Goal: Task Accomplishment & Management: Complete application form

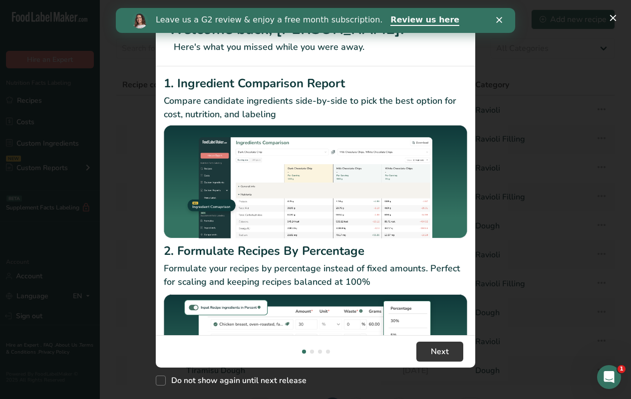
click at [500, 15] on div "Leave us a G2 review & enjoy a free month subscription. Review us here" at bounding box center [315, 20] width 399 height 17
click at [497, 20] on icon "Close" at bounding box center [499, 20] width 6 height 6
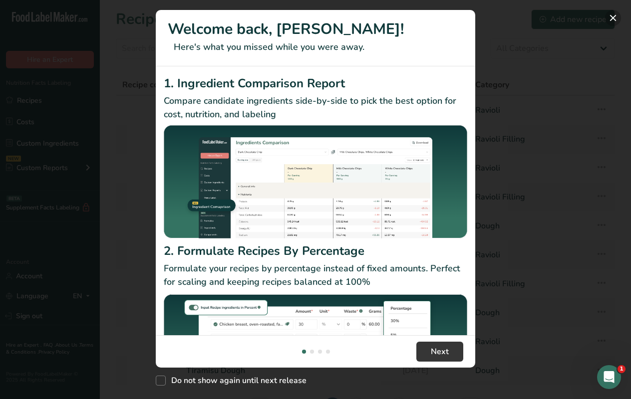
click at [610, 19] on button "New Features" at bounding box center [613, 18] width 16 height 16
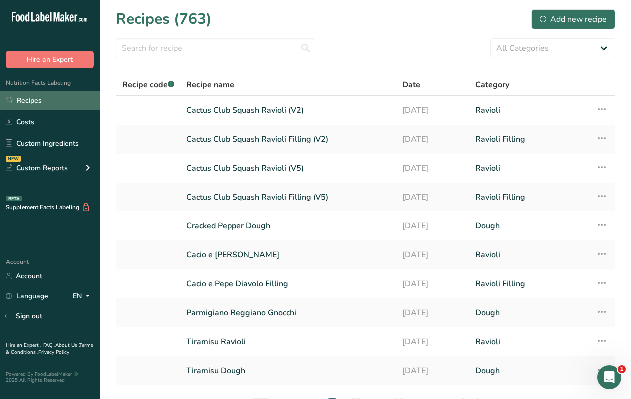
click at [41, 99] on link "Recipes" at bounding box center [50, 100] width 100 height 19
click at [577, 18] on div "Add new recipe" at bounding box center [572, 19] width 67 height 12
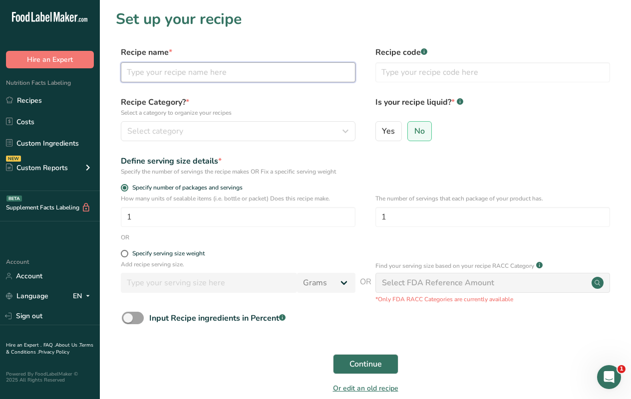
click at [175, 72] on input "text" at bounding box center [238, 72] width 235 height 20
type input "Roasted Tomato Fennel Bisque"
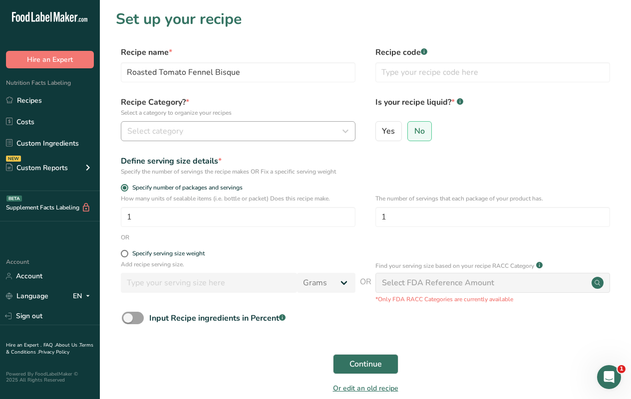
click at [182, 135] on span "Select category" at bounding box center [155, 131] width 56 height 12
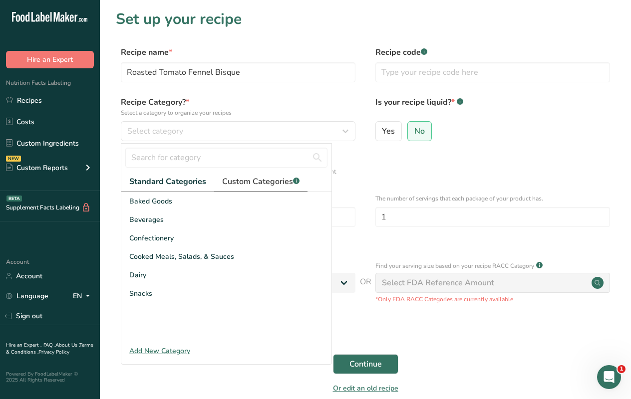
click at [242, 186] on span "Custom Categories .a-a{fill:#347362;}.b-a{fill:#fff;}" at bounding box center [260, 182] width 77 height 12
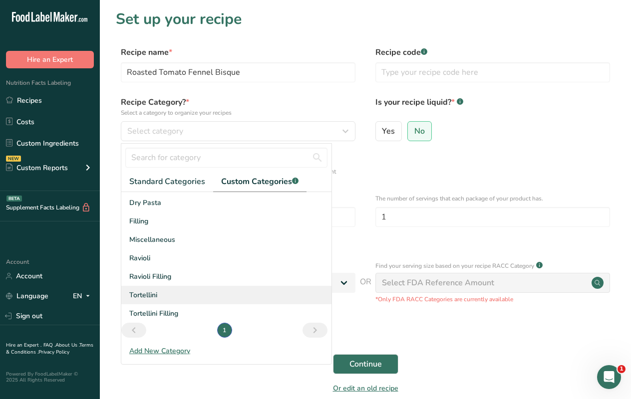
scroll to position [17, 0]
click at [172, 352] on div "Add New Category" at bounding box center [226, 351] width 210 height 10
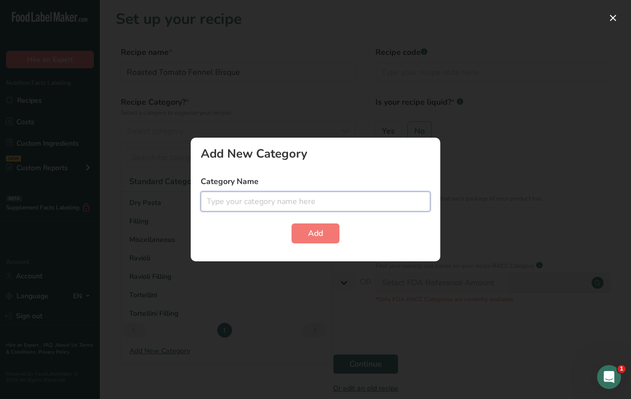
click at [236, 209] on input "text" at bounding box center [316, 202] width 230 height 20
type input "Soups"
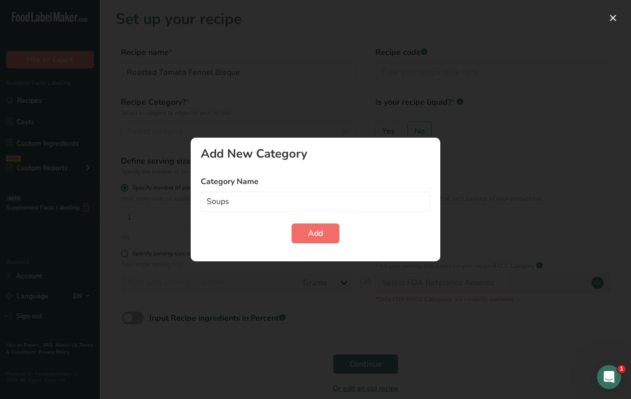
click at [305, 230] on button "Add" at bounding box center [315, 234] width 48 height 20
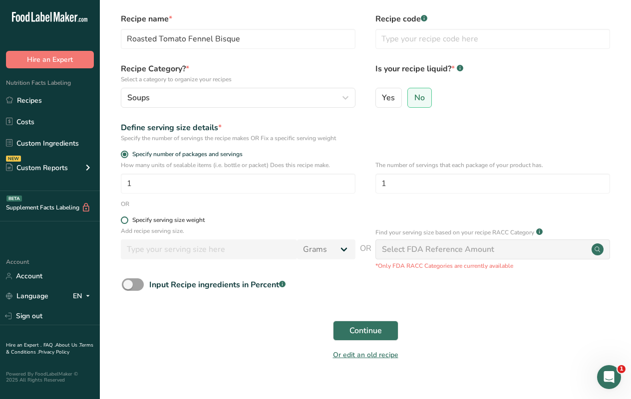
scroll to position [33, 0]
click at [124, 221] on span at bounding box center [124, 220] width 7 height 7
click at [124, 221] on input "Specify serving size weight" at bounding box center [124, 221] width 6 height 6
radio input "true"
radio input "false"
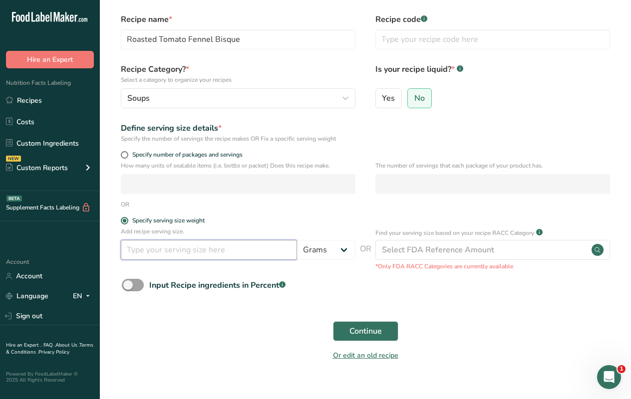
click at [170, 252] on input "number" at bounding box center [209, 250] width 176 height 20
type input "245"
click at [297, 304] on form "Recipe name * Roasted Tomato Fennel Bisque Recipe code .a-a{fill:#347362;}.b-a{…" at bounding box center [365, 190] width 499 height 354
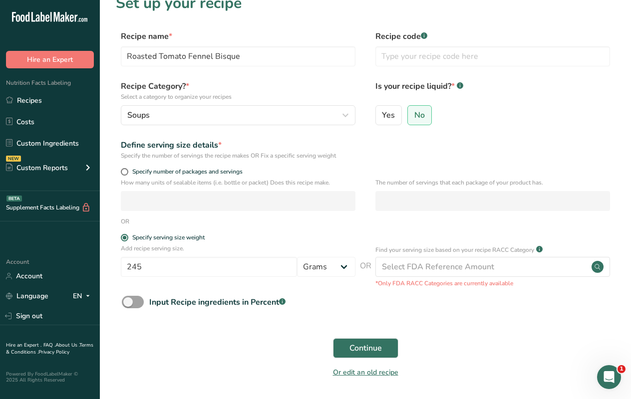
scroll to position [27, 0]
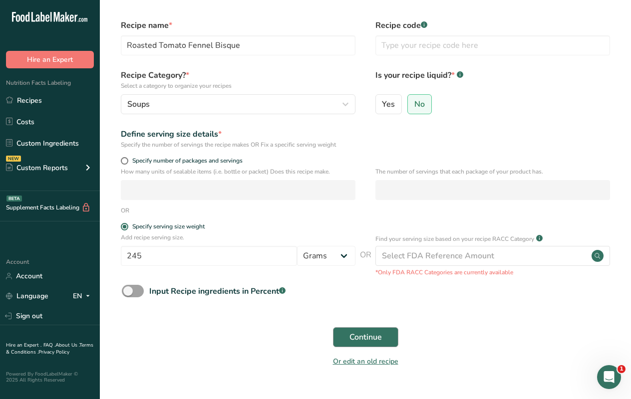
click at [354, 339] on span "Continue" at bounding box center [365, 337] width 32 height 12
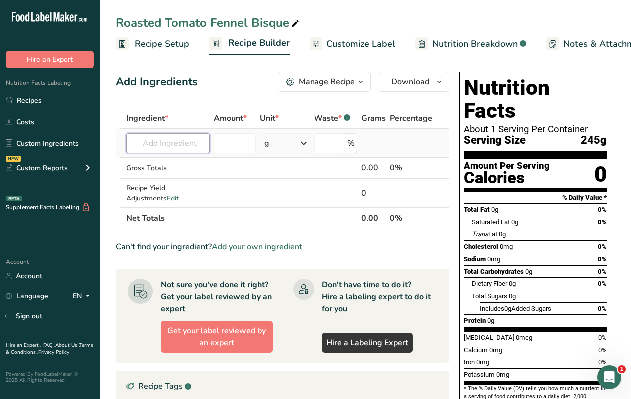
click at [155, 145] on input "text" at bounding box center [167, 143] width 83 height 20
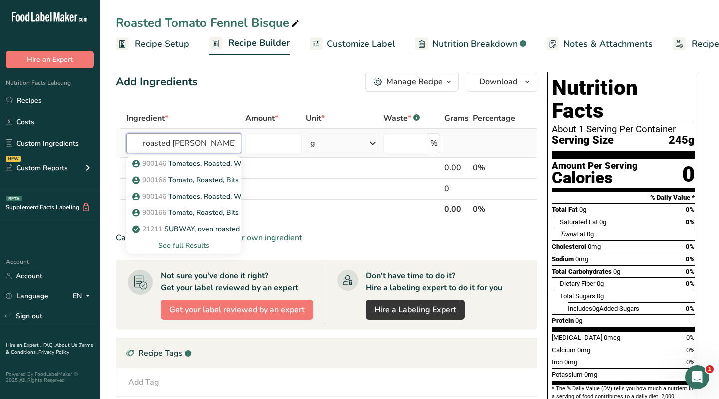
type input "roasted [PERSON_NAME]"
click at [178, 246] on div "See full Results" at bounding box center [183, 246] width 99 height 10
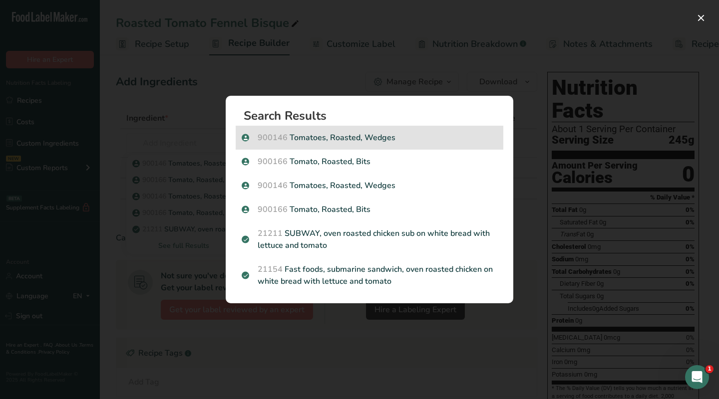
click at [318, 141] on p "900146 Tomatoes, Roasted, Wedges" at bounding box center [369, 138] width 255 height 12
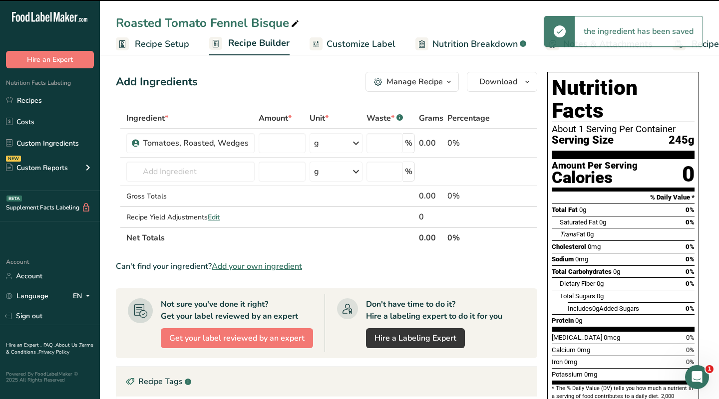
type input "0"
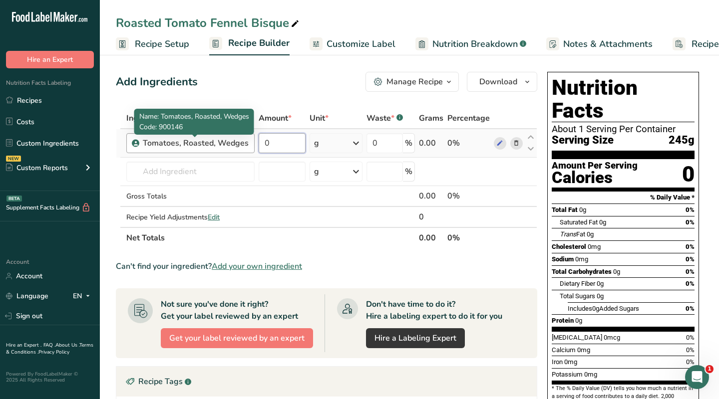
drag, startPoint x: 280, startPoint y: 141, endPoint x: 226, endPoint y: 141, distance: 54.4
click at [226, 141] on tr "Tomatoes, Roasted, Wedges 0 g Weight Units g kg mg See more Volume Units l Volu…" at bounding box center [326, 143] width 420 height 28
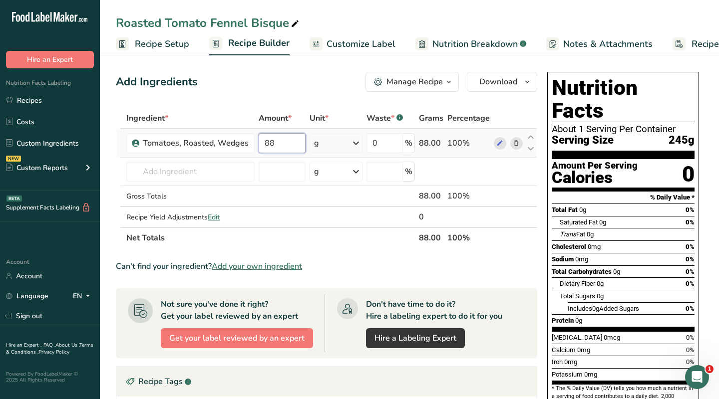
type input "88"
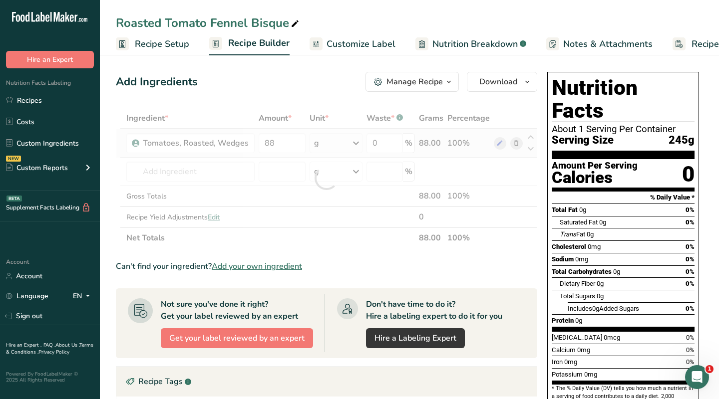
click at [350, 142] on div "Ingredient * Amount * Unit * Waste * .a-a{fill:#347362;}.b-a{fill:#fff;} Grams …" at bounding box center [326, 178] width 421 height 141
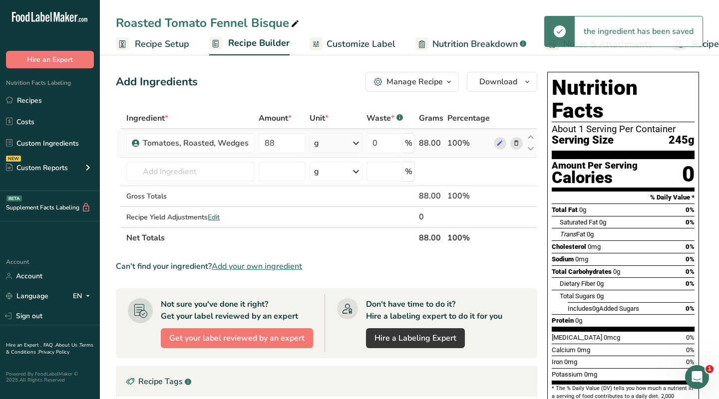
click at [357, 144] on icon at bounding box center [356, 143] width 12 height 18
click at [337, 222] on div "See more" at bounding box center [357, 222] width 84 height 10
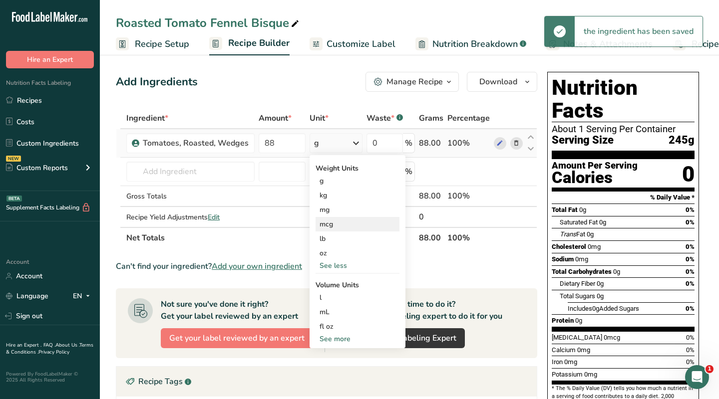
scroll to position [13, 0]
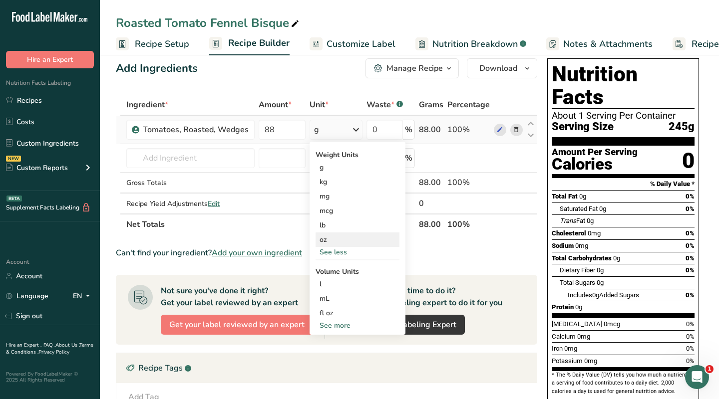
click at [326, 238] on div "oz" at bounding box center [357, 240] width 84 height 14
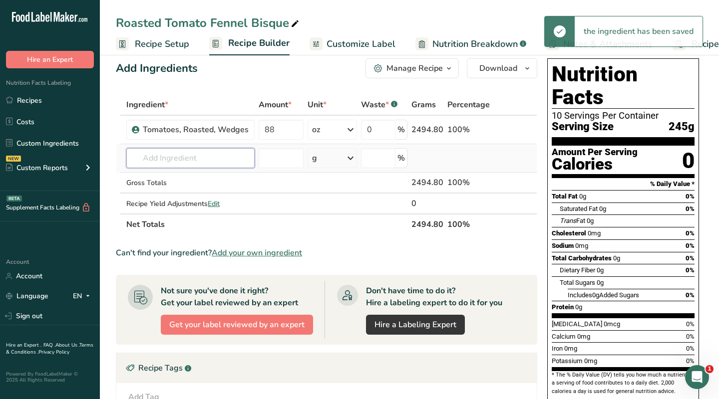
click at [179, 162] on input "text" at bounding box center [190, 158] width 128 height 20
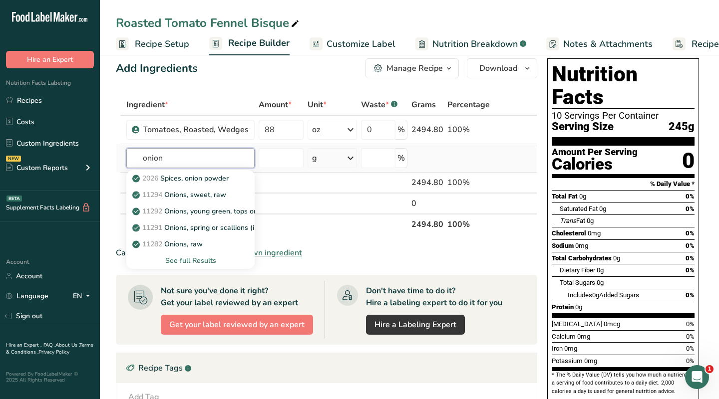
type input "onion"
click at [189, 258] on div "See full Results" at bounding box center [190, 260] width 112 height 10
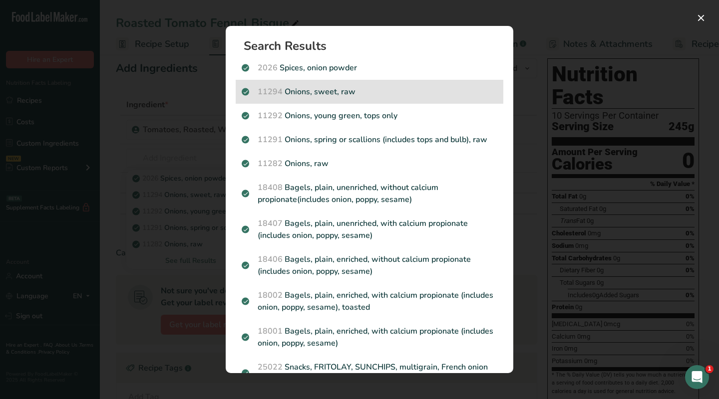
scroll to position [0, 0]
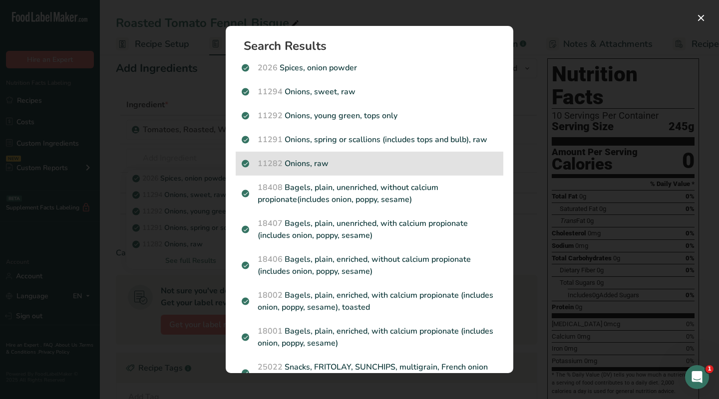
click at [298, 161] on p "11282 Onions, raw" at bounding box center [369, 164] width 255 height 12
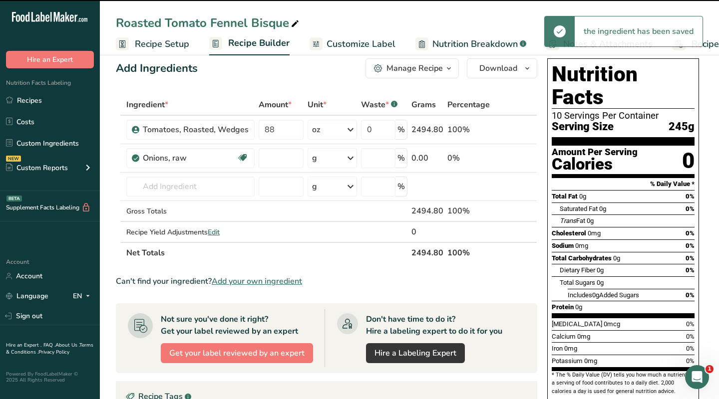
type input "0"
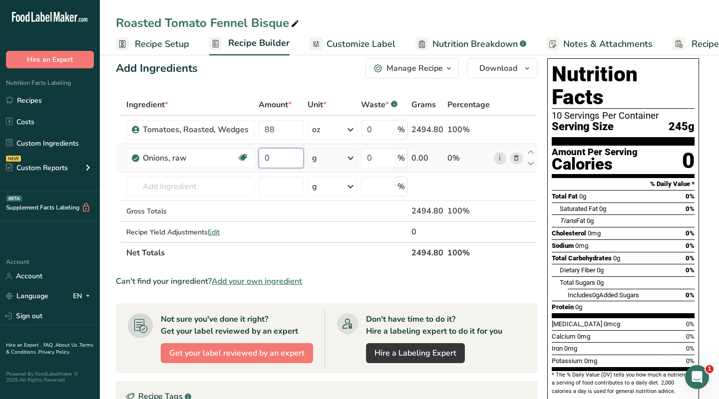
drag, startPoint x: 274, startPoint y: 158, endPoint x: 258, endPoint y: 158, distance: 16.0
click at [258, 158] on input "0" at bounding box center [280, 158] width 44 height 20
type input "4"
click at [329, 160] on div "Ingredient * Amount * Unit * Waste * .a-a{fill:#347362;}.b-a{fill:#fff;} Grams …" at bounding box center [326, 178] width 421 height 169
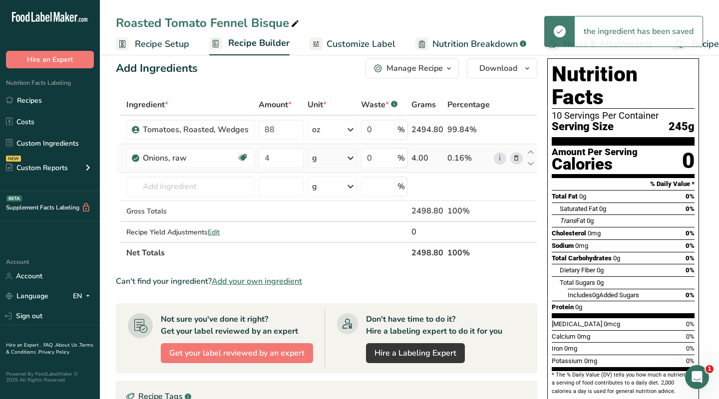
click at [349, 161] on icon at bounding box center [350, 158] width 12 height 18
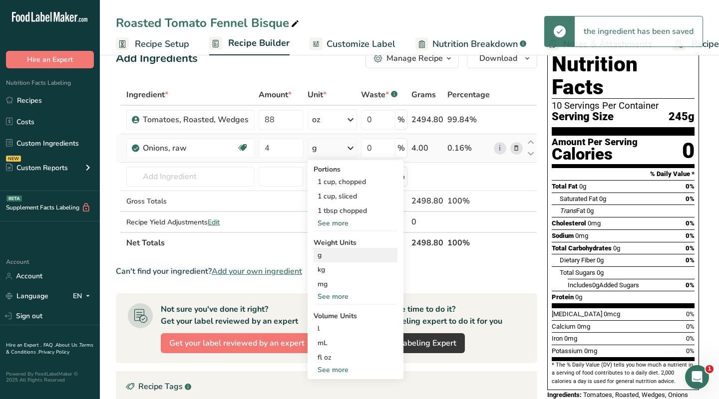
scroll to position [24, 0]
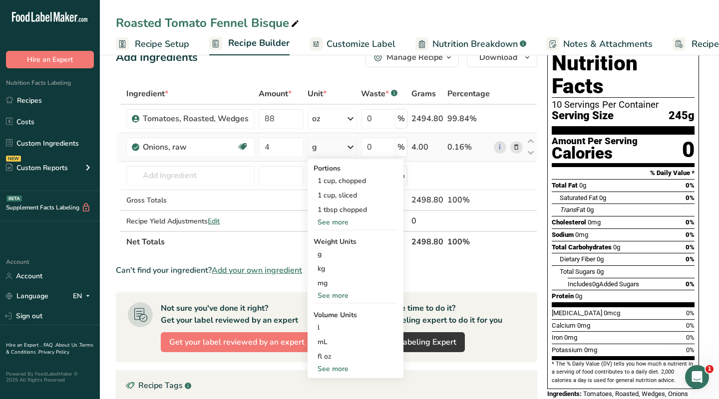
click at [328, 297] on div "See more" at bounding box center [355, 295] width 84 height 10
click at [318, 312] on div "lb" at bounding box center [355, 312] width 84 height 14
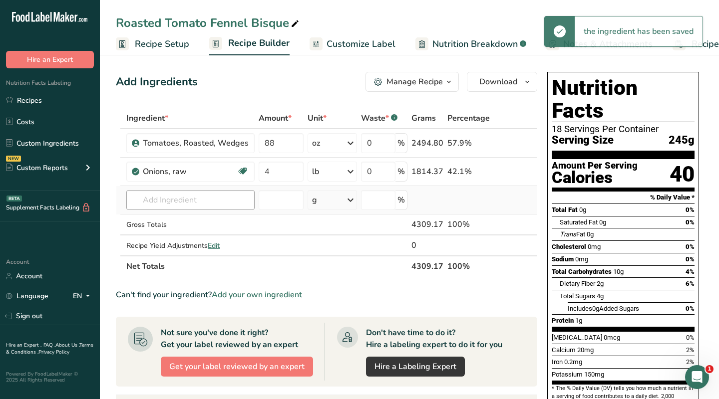
scroll to position [0, 0]
click at [177, 201] on input "text" at bounding box center [190, 200] width 128 height 20
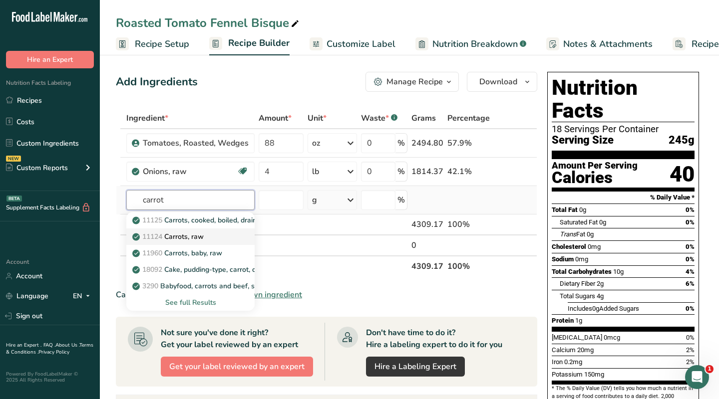
type input "carrot"
click at [174, 236] on p "11124 [GEOGRAPHIC_DATA], raw" at bounding box center [168, 237] width 69 height 10
type input "Carrots, raw"
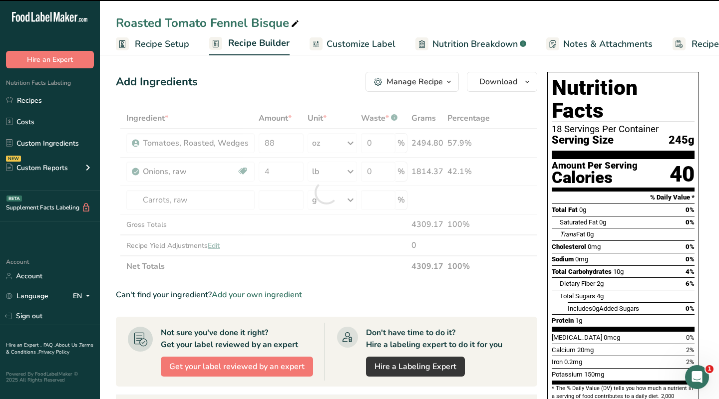
type input "0"
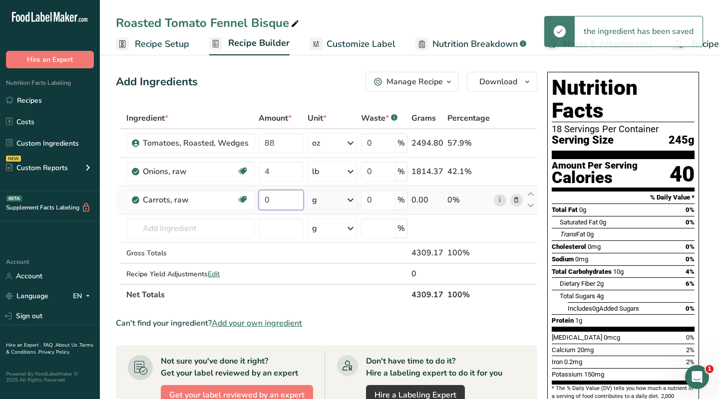
click at [273, 203] on input "0" at bounding box center [280, 200] width 44 height 20
type input "4"
click at [328, 201] on div "Ingredient * Amount * Unit * Waste * .a-a{fill:#347362;}.b-a{fill:#fff;} Grams …" at bounding box center [326, 207] width 421 height 198
click at [352, 202] on icon at bounding box center [350, 200] width 12 height 18
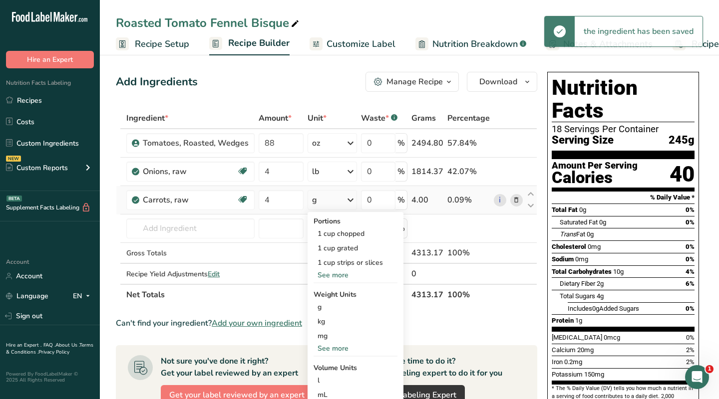
click at [324, 347] on div "See more" at bounding box center [355, 348] width 84 height 10
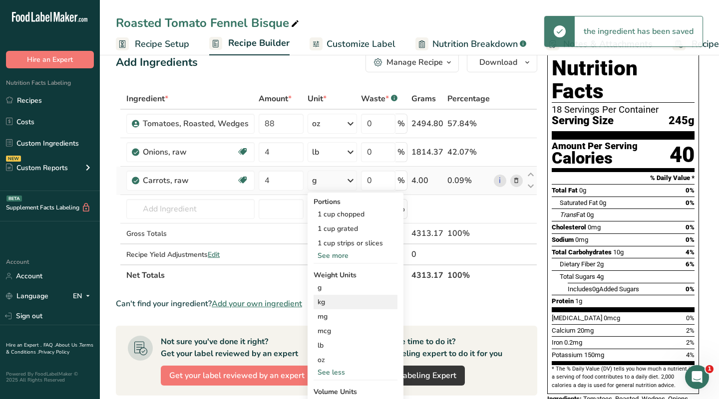
scroll to position [20, 0]
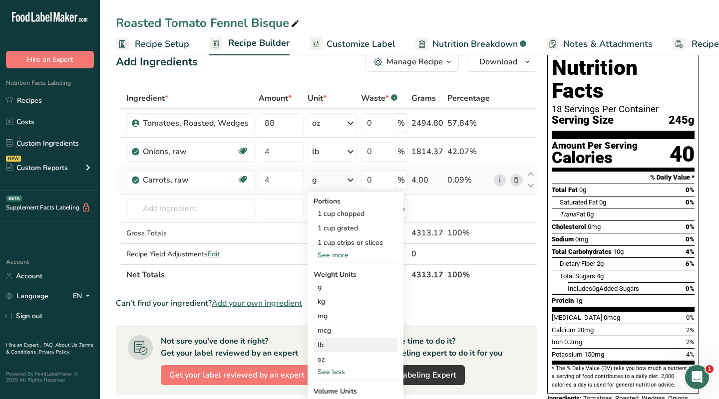
click at [322, 346] on div "lb" at bounding box center [355, 345] width 84 height 14
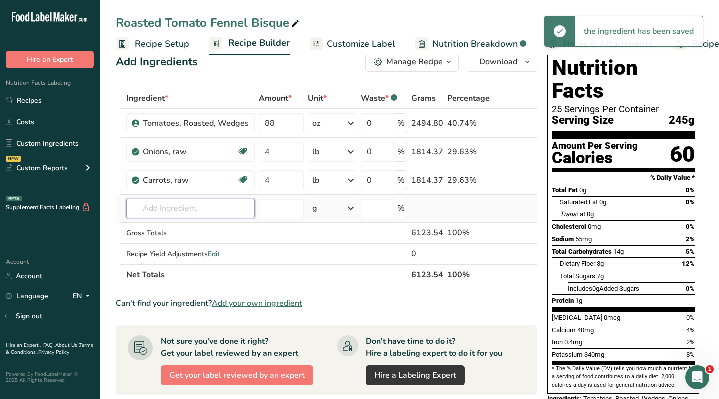
click at [176, 208] on input "text" at bounding box center [190, 209] width 128 height 20
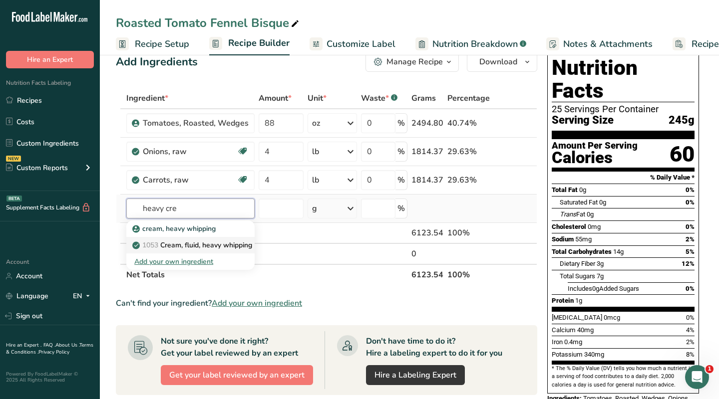
type input "heavy cre"
click at [175, 247] on p "1053 Cream, fluid, heavy [MEDICAL_DATA]" at bounding box center [193, 245] width 118 height 10
type input "Cream, fluid, heavy whipping"
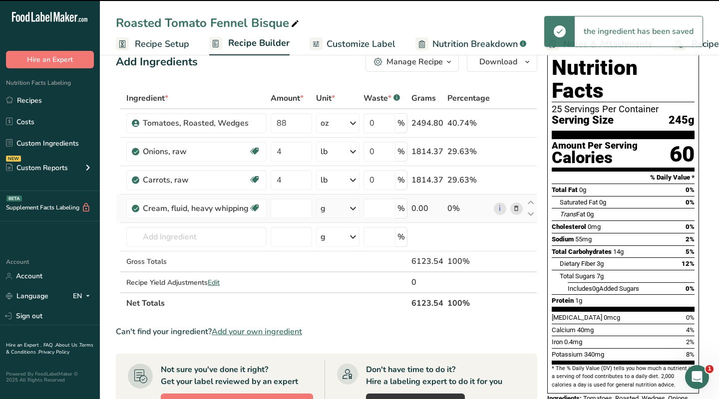
type input "0"
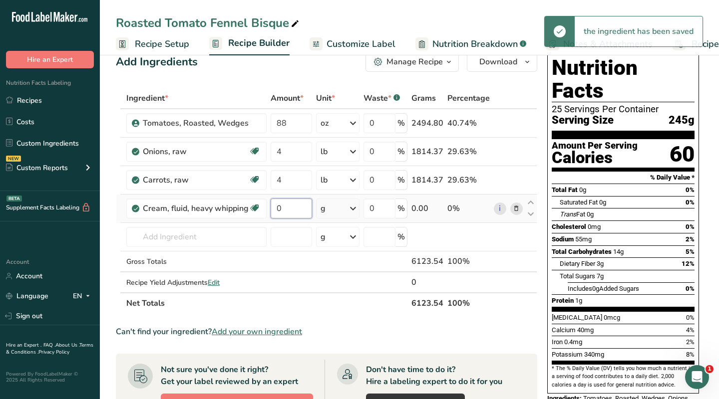
click at [290, 211] on input "0" at bounding box center [290, 209] width 41 height 20
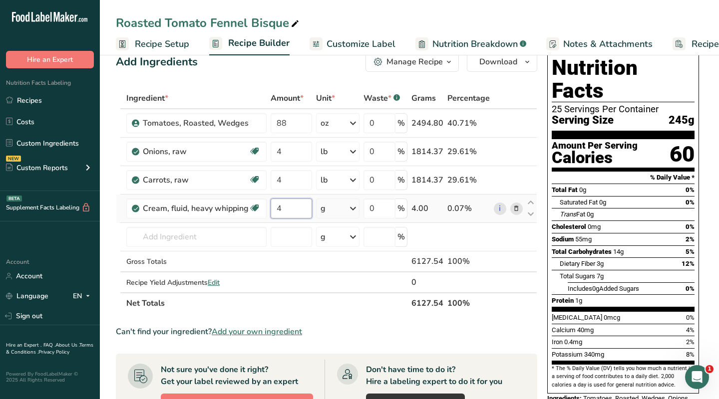
type input "4"
click at [348, 208] on div "Ingredient * Amount * Unit * Waste * .a-a{fill:#347362;}.b-a{fill:#fff;} Grams …" at bounding box center [326, 201] width 421 height 226
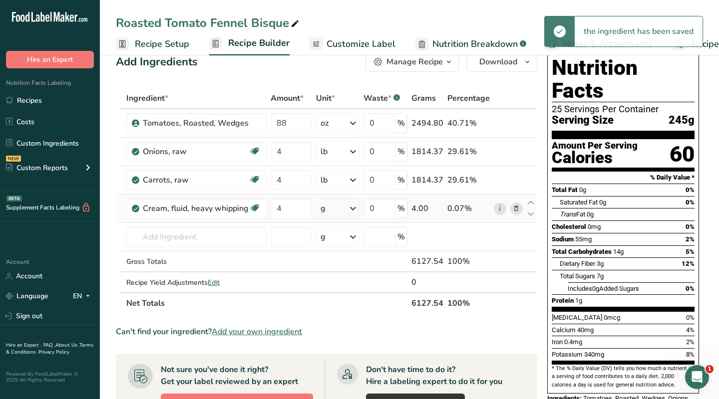
click at [349, 208] on icon at bounding box center [353, 209] width 12 height 18
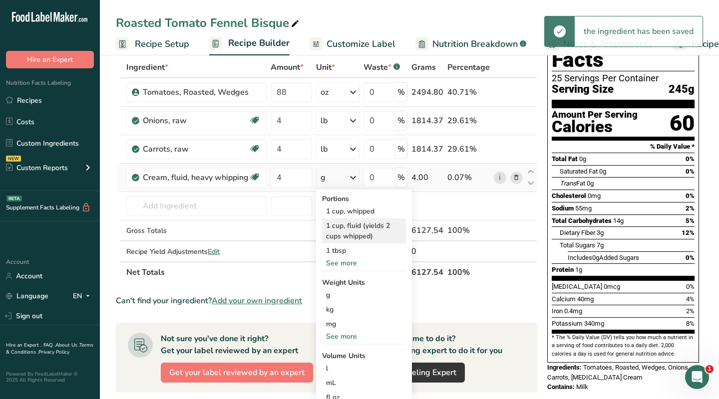
scroll to position [53, 0]
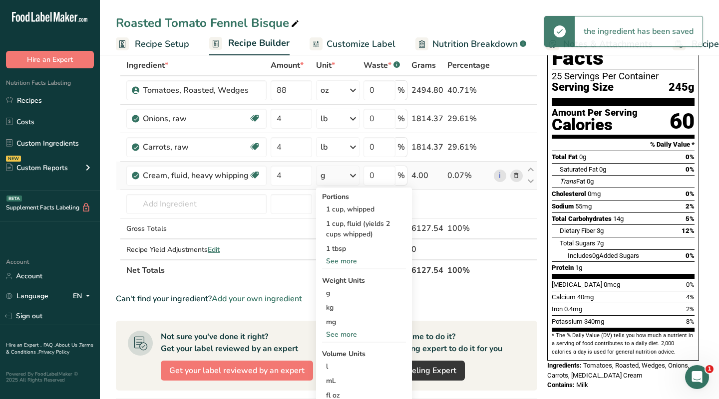
click at [343, 334] on div "See more" at bounding box center [364, 334] width 84 height 10
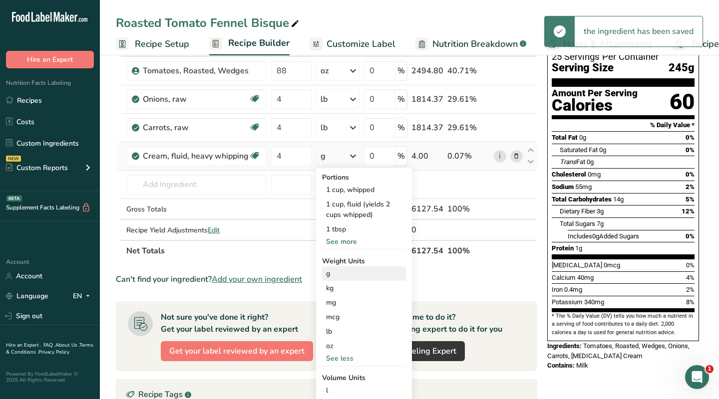
scroll to position [73, 0]
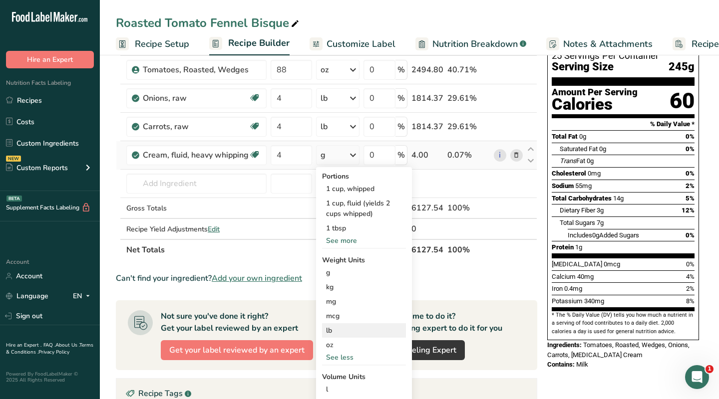
click at [335, 328] on div "lb" at bounding box center [364, 330] width 84 height 14
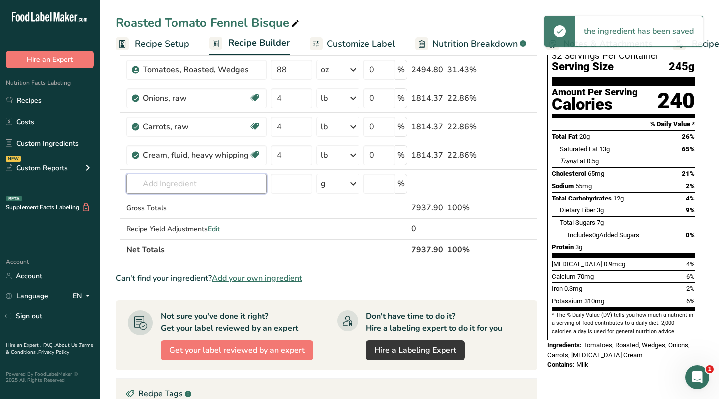
click at [193, 185] on input "text" at bounding box center [196, 184] width 140 height 20
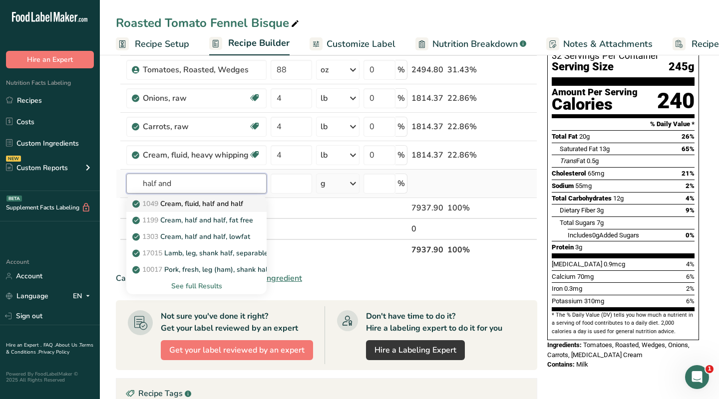
type input "half and"
click at [217, 206] on p "1049 Cream, fluid, half and half" at bounding box center [188, 204] width 109 height 10
type input "Cream, fluid, half and half"
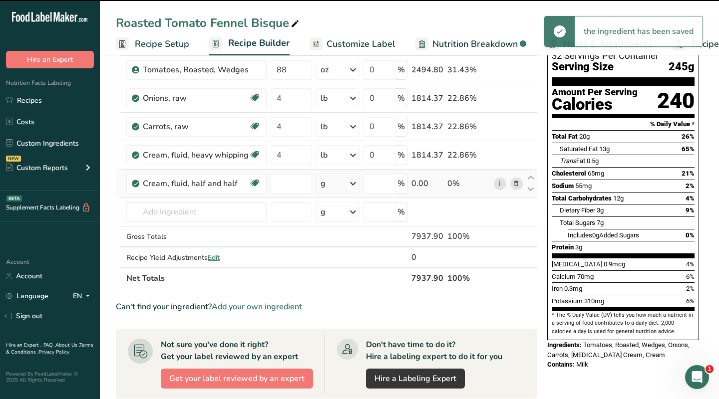
type input "0"
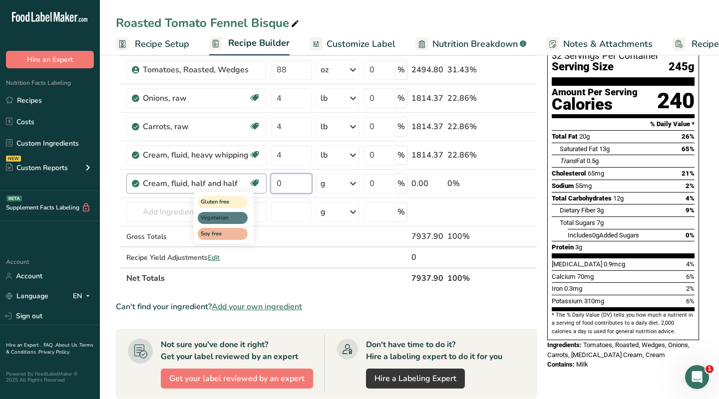
drag, startPoint x: 291, startPoint y: 185, endPoint x: 252, endPoint y: 185, distance: 38.9
click at [252, 185] on tr "Cream, fluid, half and half Gluten free Vegetarian Soy free 0 g Portions 1 oz 1…" at bounding box center [326, 184] width 420 height 28
type input "4"
click at [352, 184] on div "Ingredient * Amount * Unit * Waste * .a-a{fill:#347362;}.b-a{fill:#fff;} Grams …" at bounding box center [326, 161] width 421 height 254
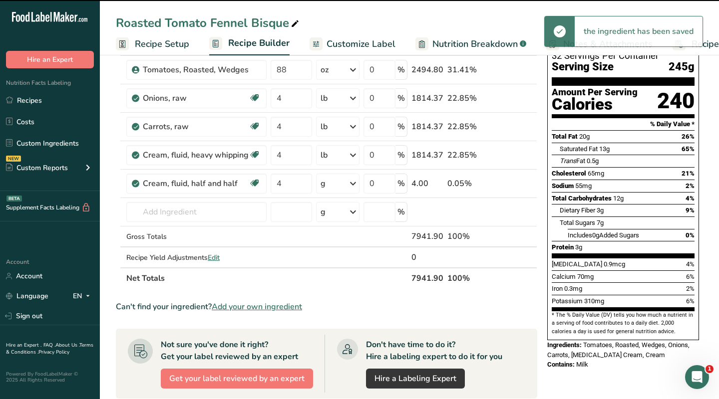
click at [355, 183] on icon at bounding box center [353, 184] width 12 height 18
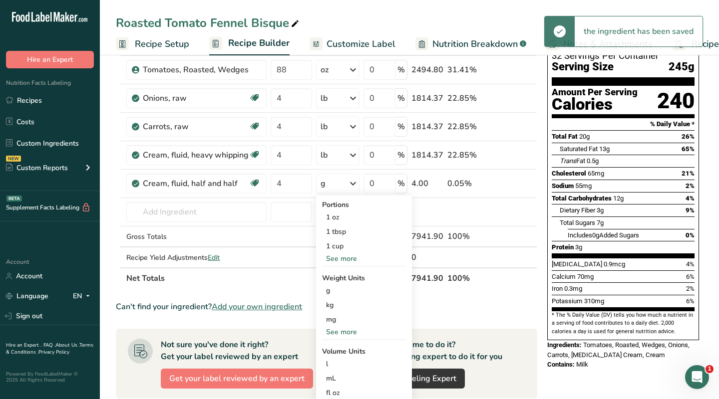
click at [336, 333] on div "See more" at bounding box center [364, 332] width 84 height 10
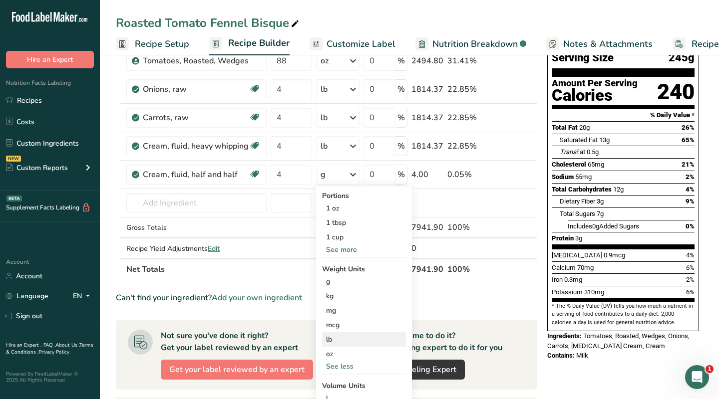
click at [339, 342] on div "lb" at bounding box center [364, 339] width 84 height 14
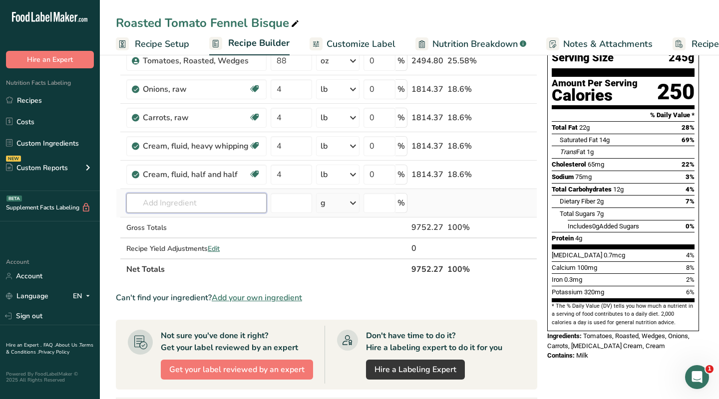
click at [181, 203] on input "text" at bounding box center [196, 203] width 140 height 20
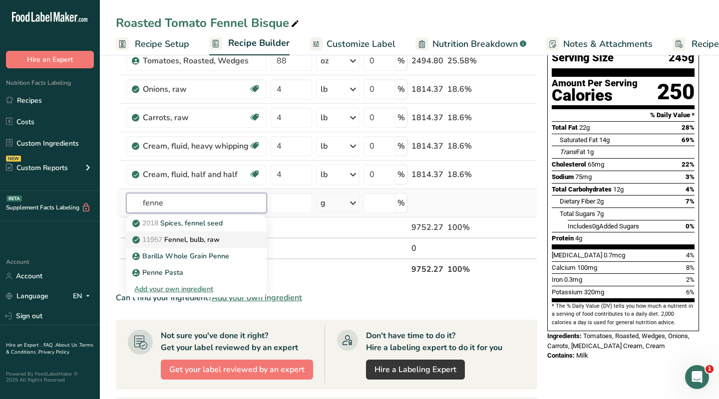
type input "fenne"
click at [194, 241] on p "11957 [PERSON_NAME], bulb, raw" at bounding box center [176, 240] width 85 height 10
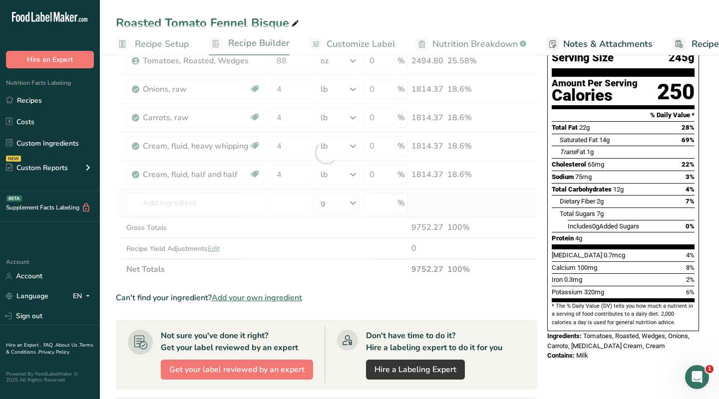
type input "Fennel, bulb, raw"
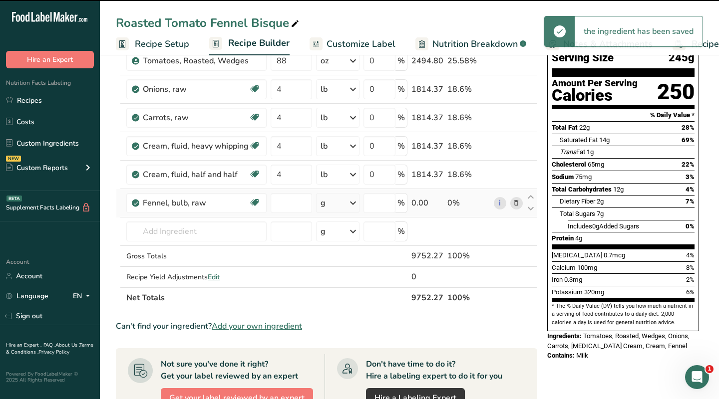
type input "0"
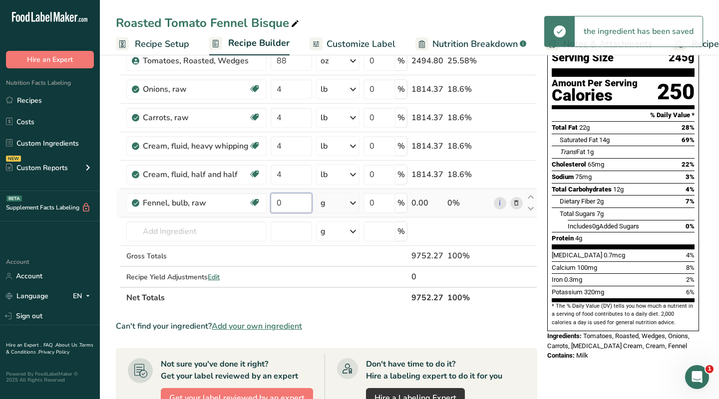
click at [289, 205] on input "0" at bounding box center [290, 203] width 41 height 20
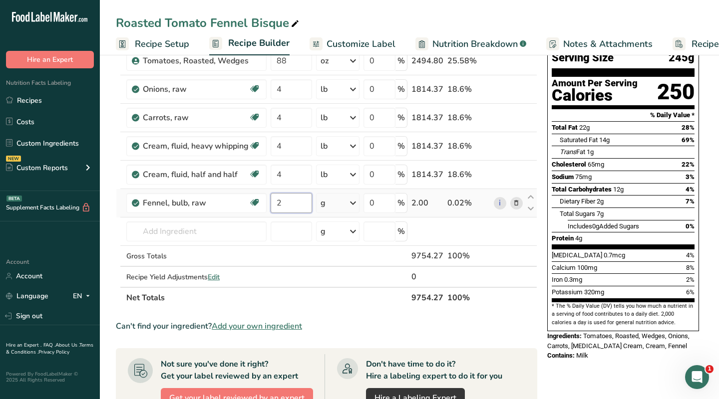
type input "2"
click at [346, 204] on div "Ingredient * Amount * Unit * Waste * .a-a{fill:#347362;}.b-a{fill:#fff;} Grams …" at bounding box center [326, 166] width 421 height 283
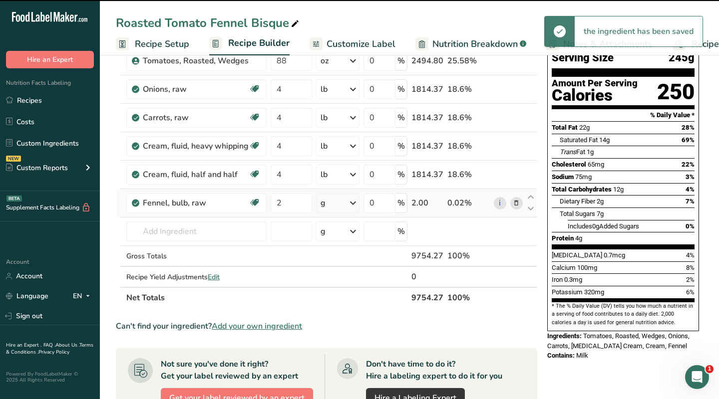
click at [350, 202] on icon at bounding box center [353, 203] width 12 height 18
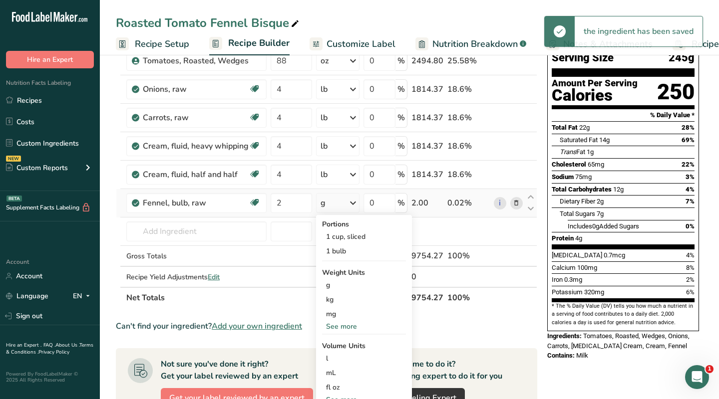
click at [339, 326] on div "See more" at bounding box center [364, 326] width 84 height 10
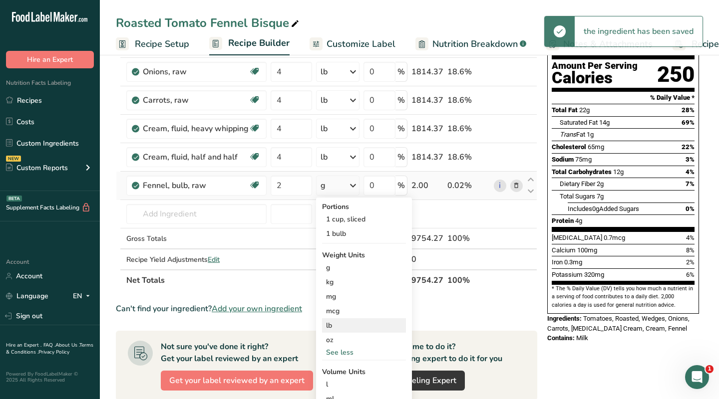
click at [338, 327] on div "lb" at bounding box center [364, 325] width 84 height 14
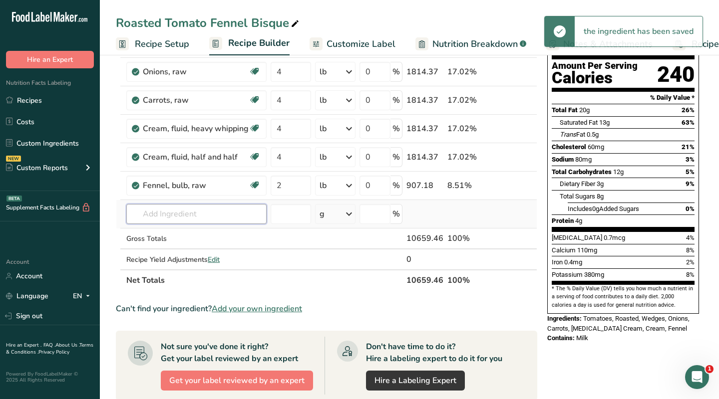
click at [200, 217] on input "text" at bounding box center [196, 214] width 140 height 20
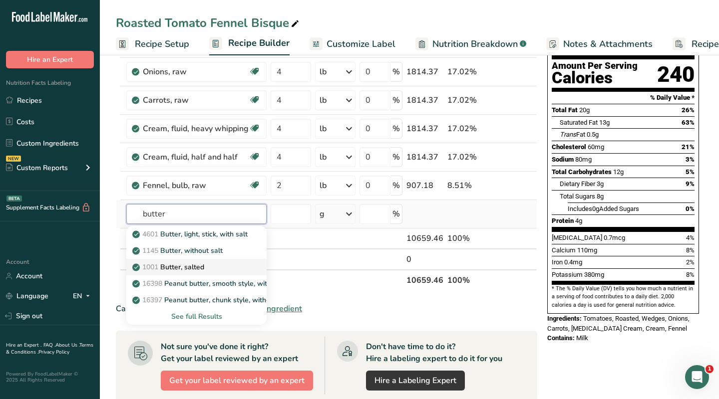
type input "butter"
click at [191, 264] on p "1001 Butter, salted" at bounding box center [169, 267] width 70 height 10
type input "Butter, salted"
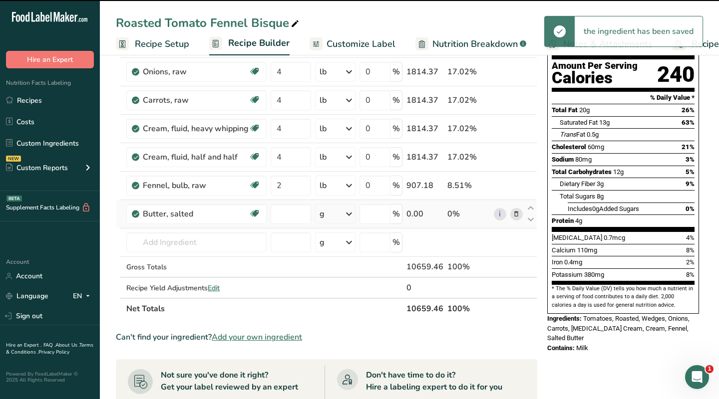
type input "0"
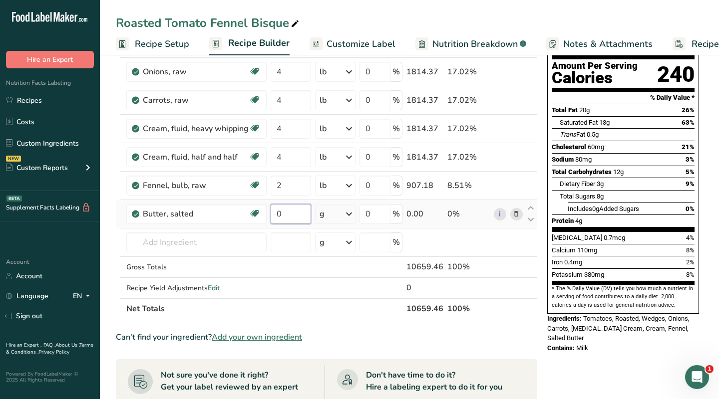
click at [294, 217] on input "0" at bounding box center [290, 214] width 40 height 20
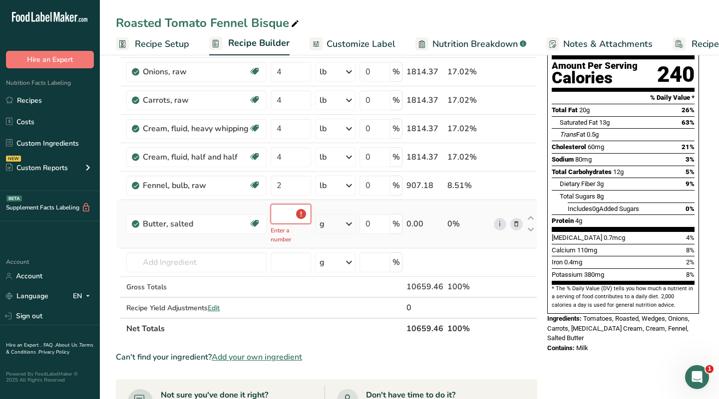
type input "0"
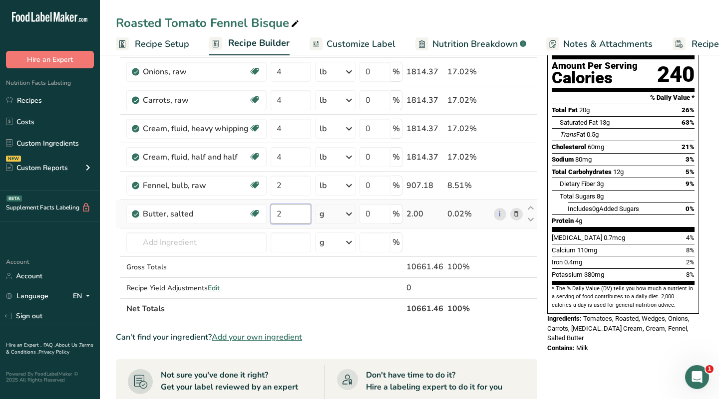
type input "2"
click at [346, 212] on div "Ingredient * Amount * Unit * Waste * .a-a{fill:#347362;}.b-a{fill:#fff;} Grams …" at bounding box center [326, 163] width 421 height 311
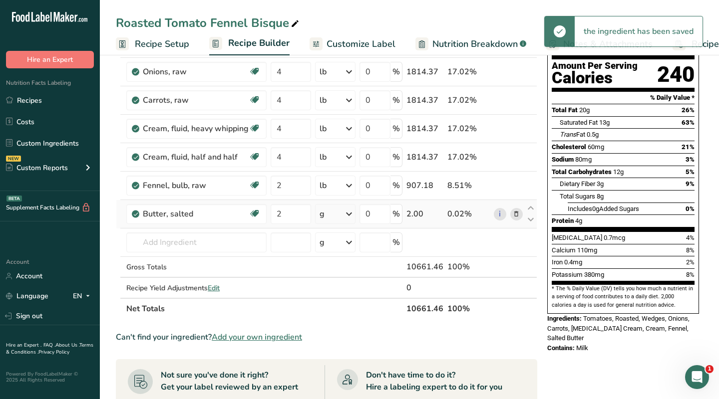
click at [351, 214] on icon at bounding box center [349, 214] width 12 height 18
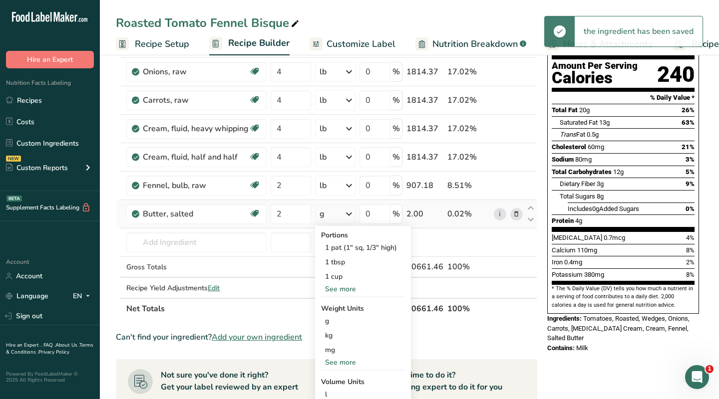
click at [339, 361] on div "See more" at bounding box center [363, 362] width 84 height 10
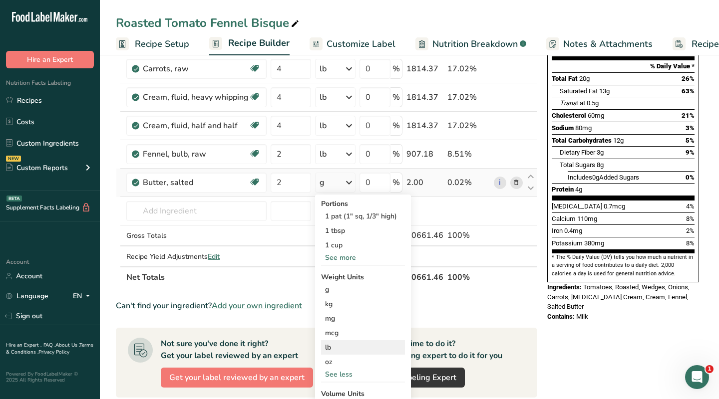
click at [341, 351] on div "lb" at bounding box center [363, 347] width 84 height 14
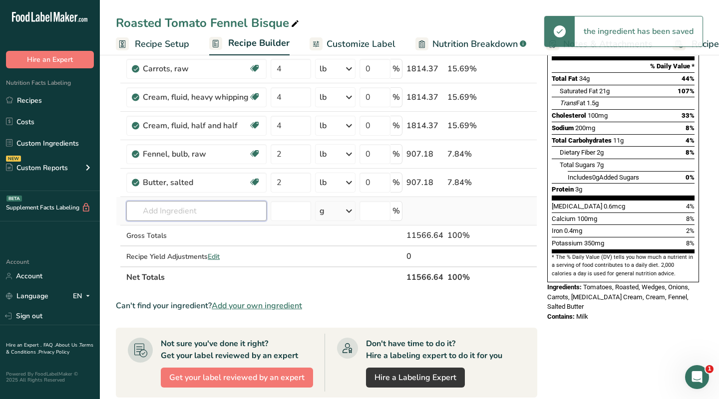
click at [208, 214] on input "text" at bounding box center [196, 211] width 140 height 20
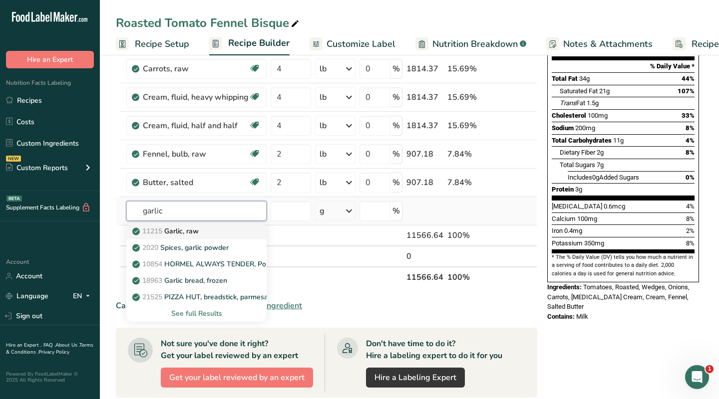
type input "garlic"
click at [208, 237] on link "11215 Garlic, raw" at bounding box center [196, 231] width 140 height 16
type input "Garlic, raw"
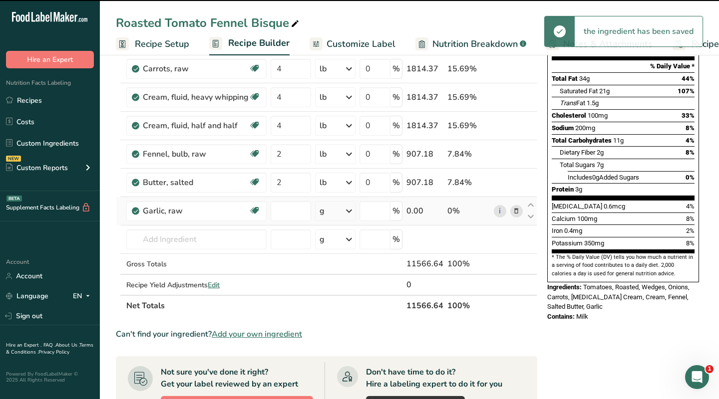
type input "0"
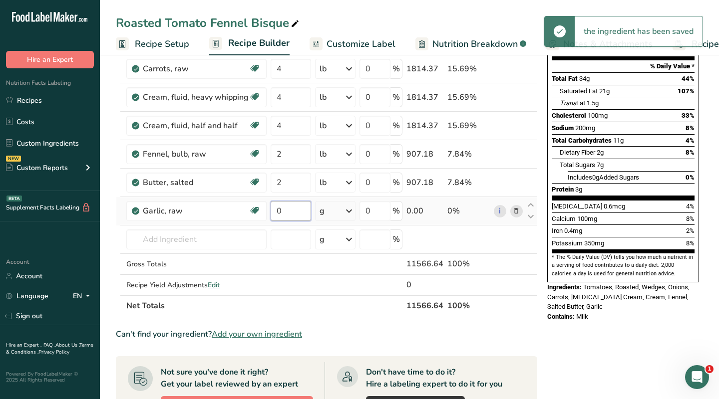
drag, startPoint x: 292, startPoint y: 210, endPoint x: 269, endPoint y: 210, distance: 23.5
click at [269, 210] on td "0" at bounding box center [290, 211] width 44 height 28
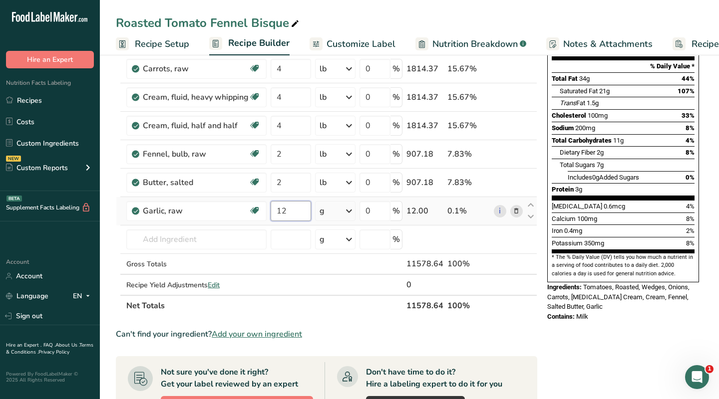
type input "12"
click at [349, 210] on div "Ingredient * Amount * Unit * Waste * .a-a{fill:#347362;}.b-a{fill:#fff;} Grams …" at bounding box center [326, 147] width 421 height 340
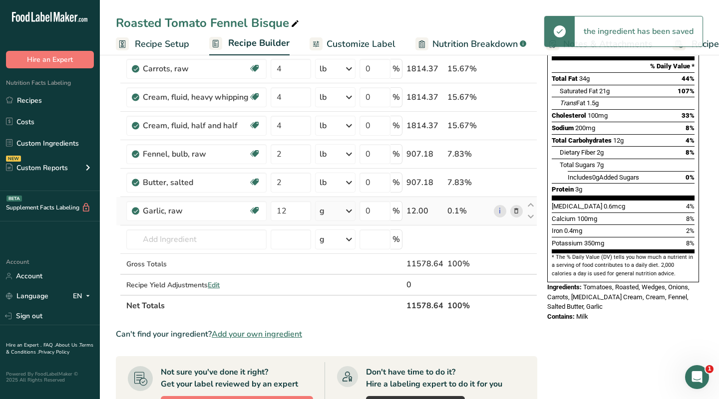
click at [350, 211] on icon at bounding box center [349, 211] width 12 height 18
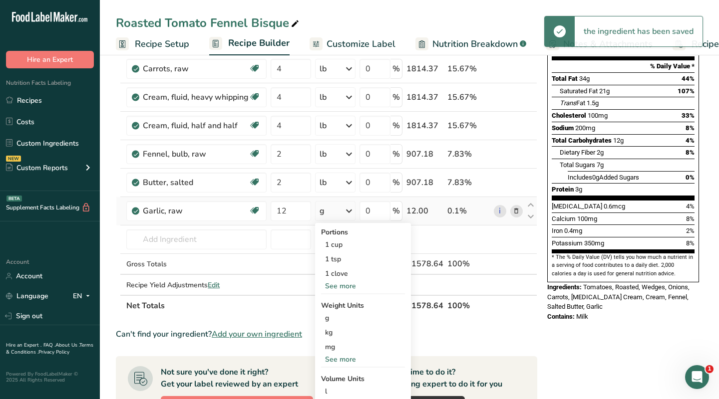
click at [342, 358] on div "See more" at bounding box center [363, 359] width 84 height 10
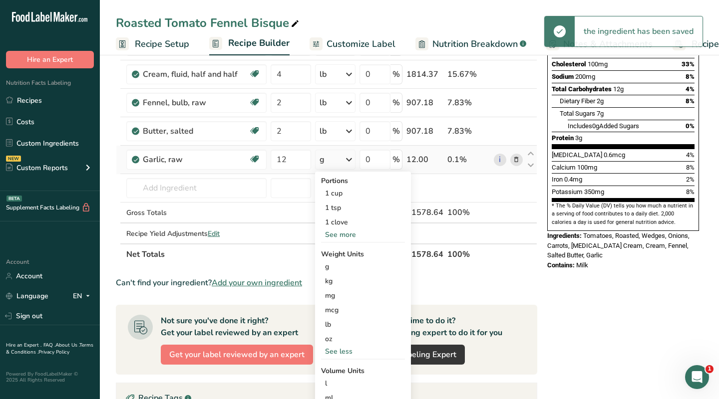
scroll to position [191, 0]
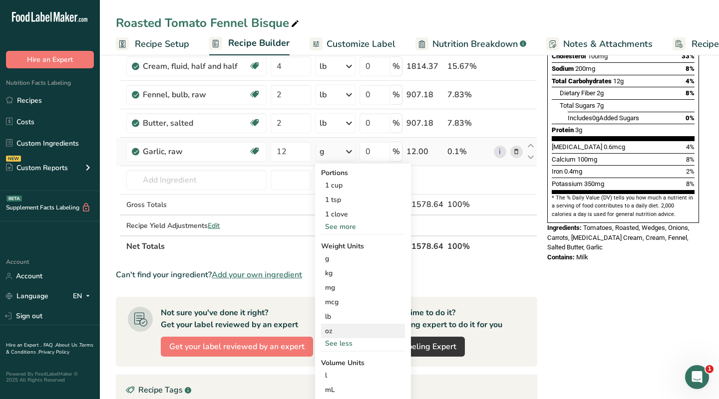
click at [331, 330] on div "oz" at bounding box center [363, 331] width 84 height 14
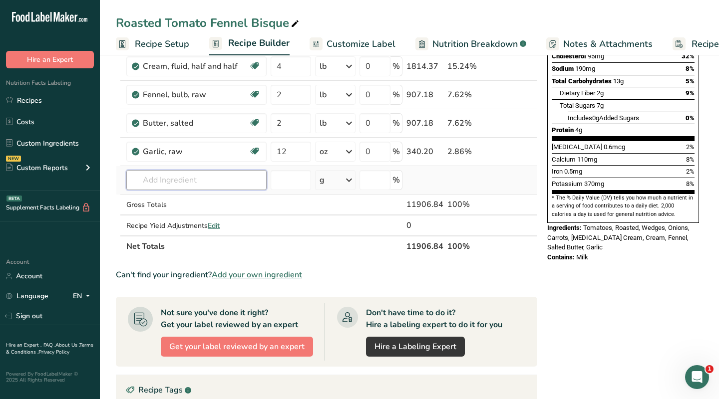
click at [179, 183] on input "text" at bounding box center [196, 180] width 140 height 20
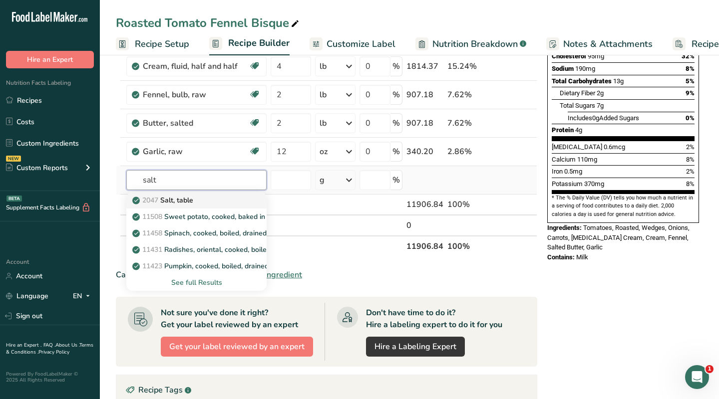
type input "salt"
click at [177, 200] on p "2047 Salt, table" at bounding box center [163, 200] width 59 height 10
type input "Salt, table"
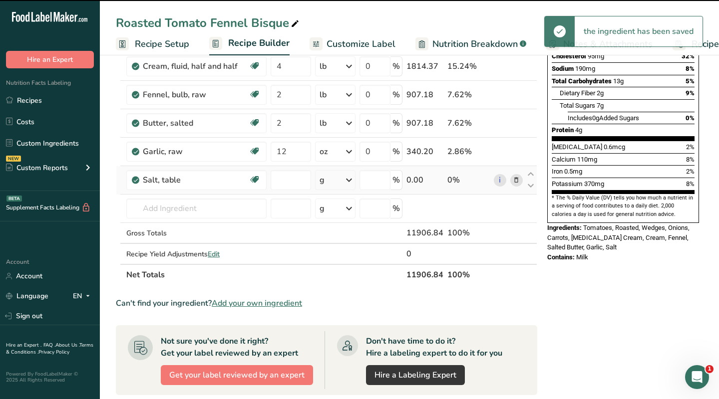
type input "0"
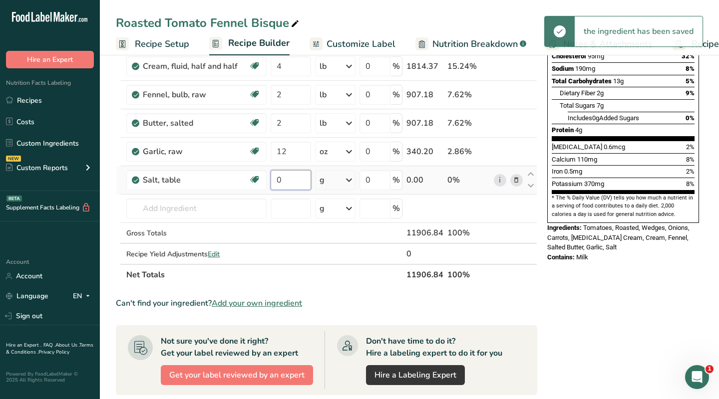
click at [284, 180] on input "0" at bounding box center [290, 180] width 40 height 20
type input "4"
click at [341, 179] on div "Ingredient * Amount * Unit * Waste * .a-a{fill:#347362;}.b-a{fill:#fff;} Grams …" at bounding box center [326, 101] width 421 height 368
click at [341, 179] on div "g" at bounding box center [335, 180] width 40 height 20
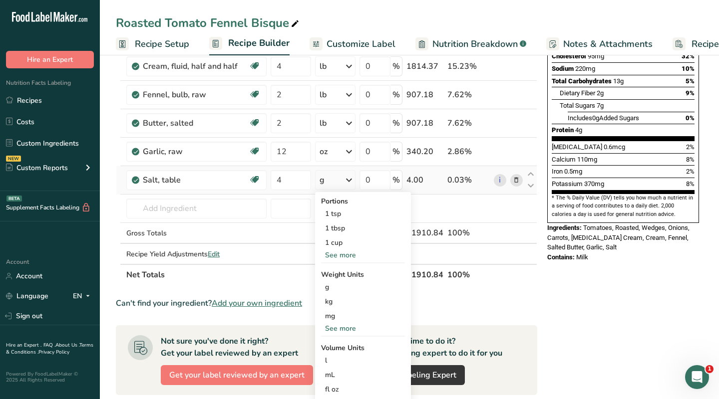
click at [342, 327] on div "See more" at bounding box center [363, 328] width 84 height 10
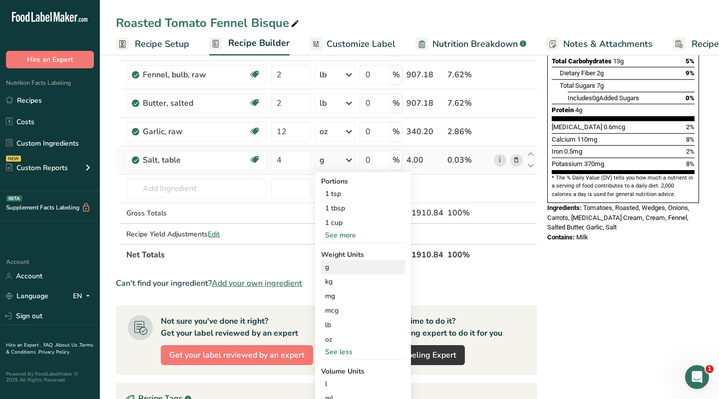
scroll to position [214, 0]
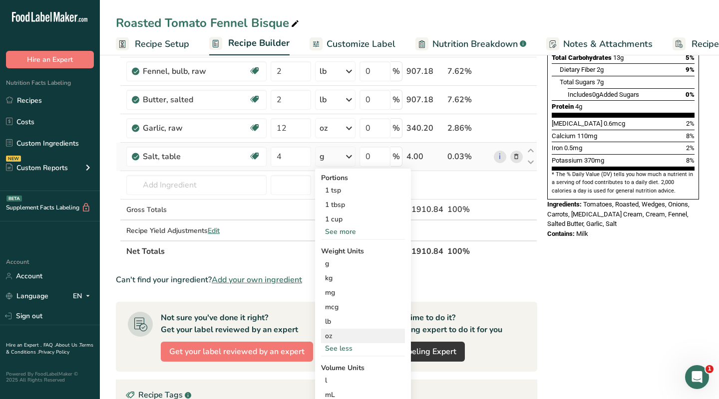
click at [340, 335] on div "oz" at bounding box center [363, 336] width 84 height 14
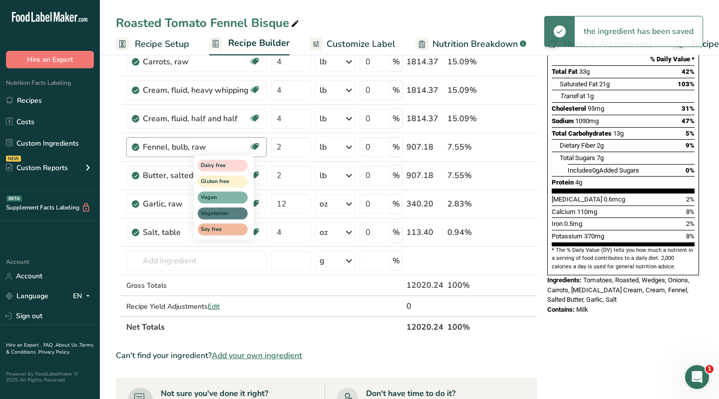
scroll to position [139, 0]
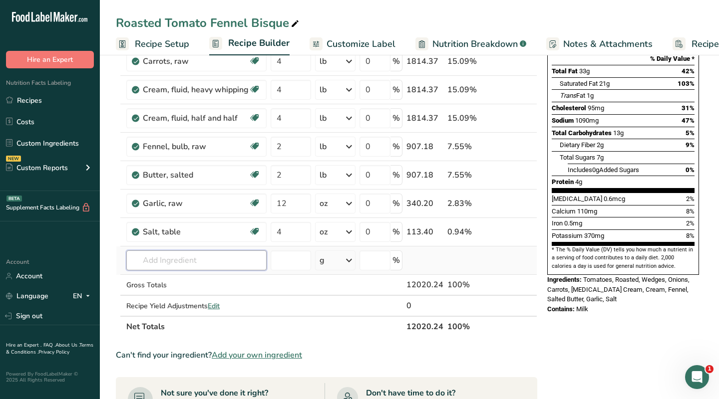
click at [177, 257] on input "text" at bounding box center [196, 261] width 140 height 20
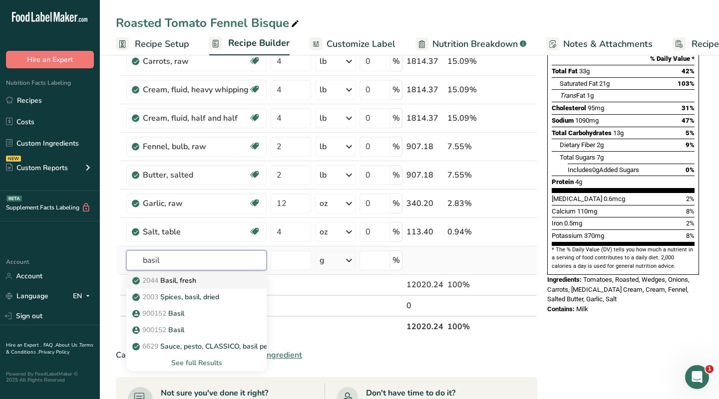
type input "basil"
click at [189, 284] on p "2044 Basil, fresh" at bounding box center [165, 280] width 62 height 10
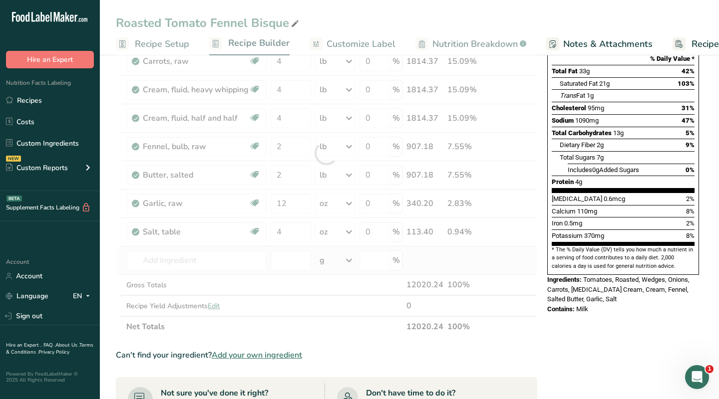
type input "Basil, fresh"
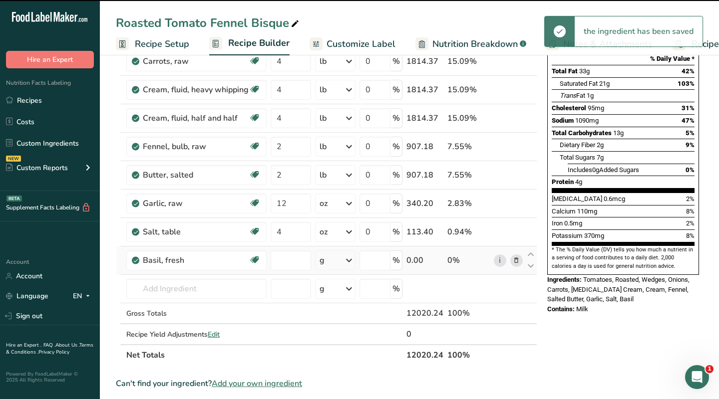
type input "0"
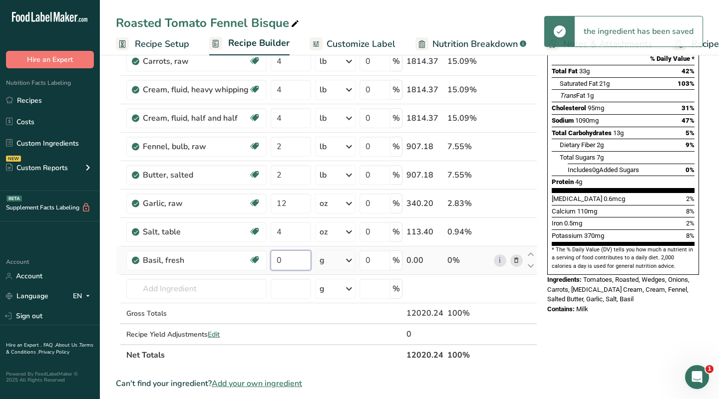
click at [292, 262] on input "0" at bounding box center [290, 261] width 40 height 20
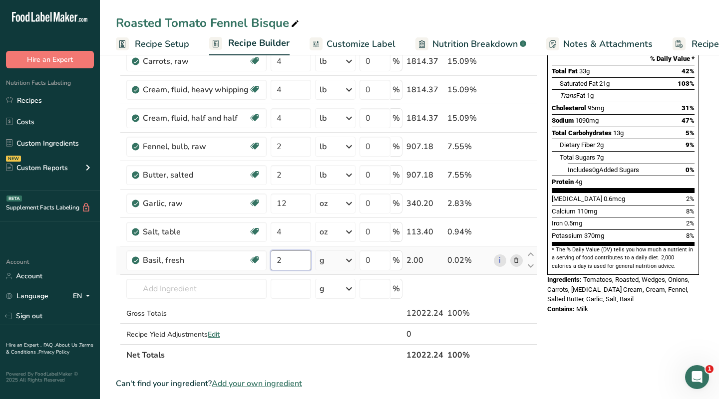
type input "2"
click at [347, 262] on div "Ingredient * Amount * Unit * Waste * .a-a{fill:#347362;}.b-a{fill:#fff;} Grams …" at bounding box center [326, 167] width 421 height 397
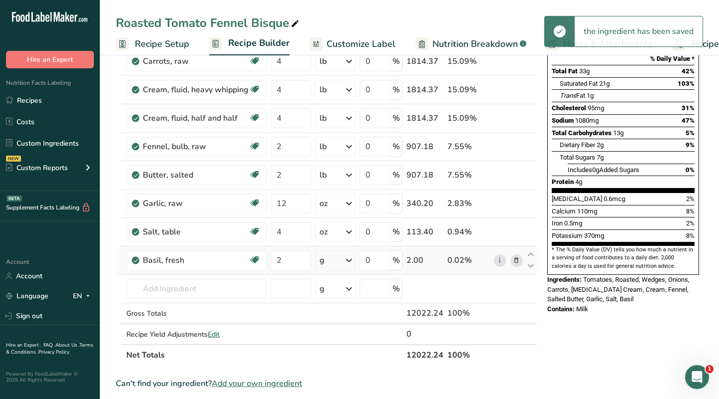
click at [348, 262] on icon at bounding box center [349, 260] width 12 height 18
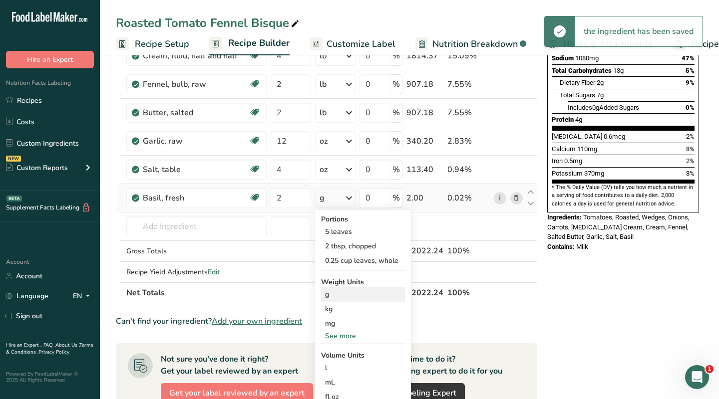
scroll to position [206, 0]
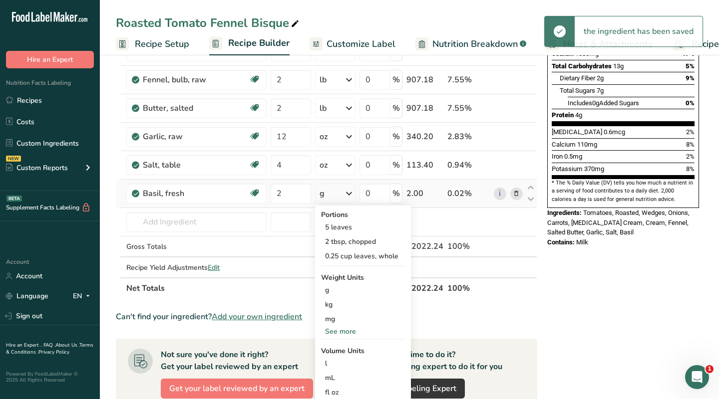
click at [342, 333] on div "See more" at bounding box center [363, 331] width 84 height 10
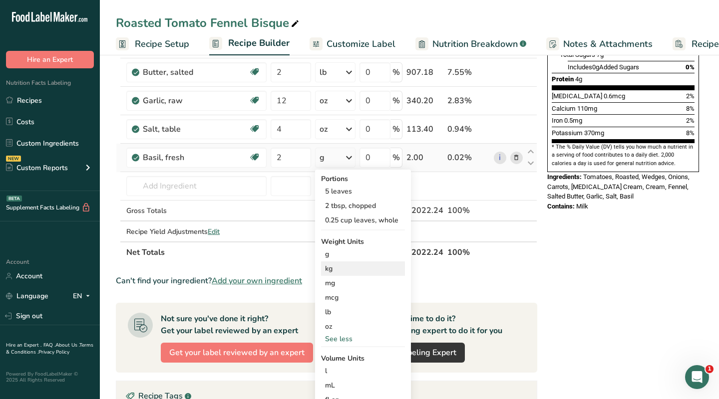
scroll to position [243, 0]
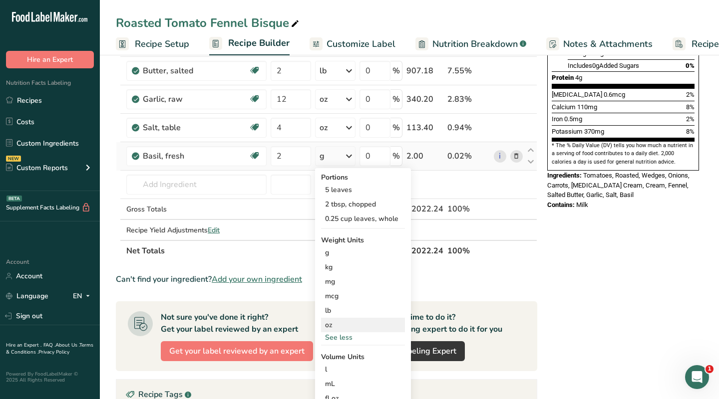
click at [341, 322] on div "oz" at bounding box center [363, 325] width 84 height 14
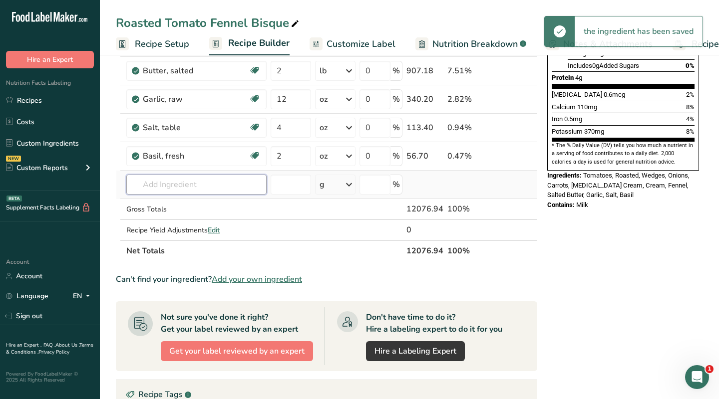
click at [172, 182] on input "text" at bounding box center [196, 185] width 140 height 20
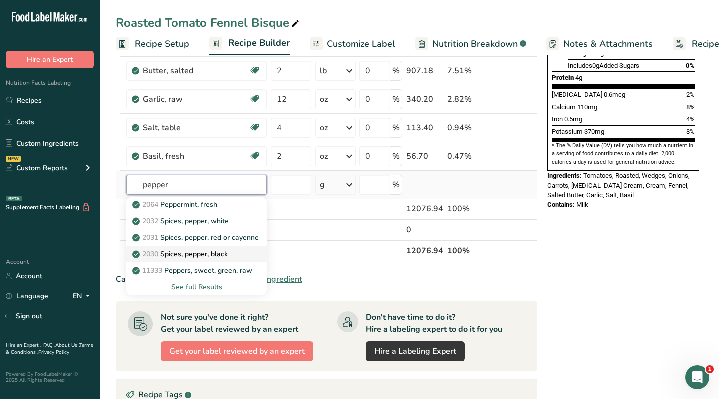
type input "pepper"
click at [180, 251] on p "2030 Spices, pepper, black" at bounding box center [180, 254] width 93 height 10
type input "Spices, pepper, black"
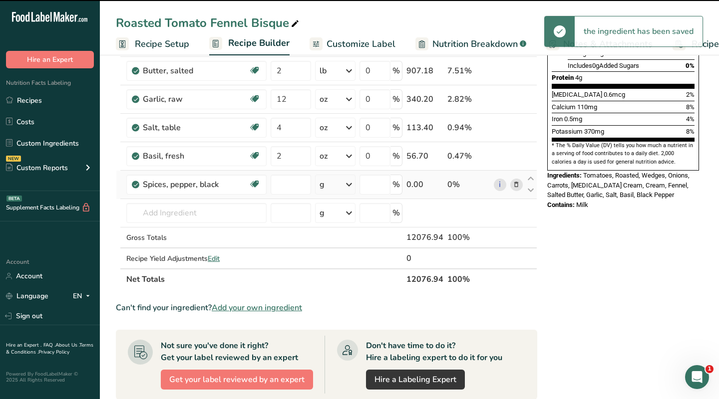
type input "0"
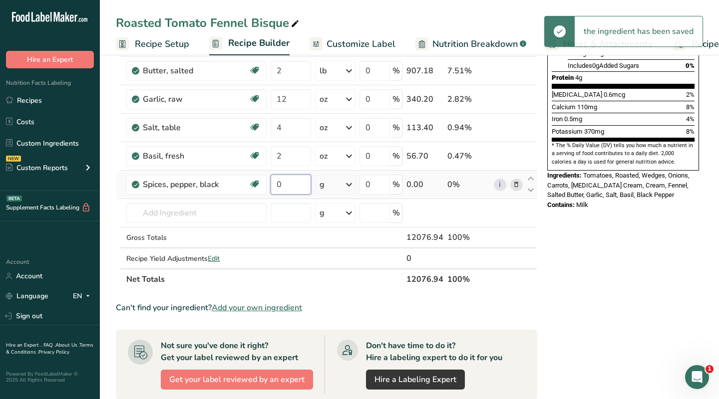
click at [285, 181] on input "0" at bounding box center [290, 185] width 40 height 20
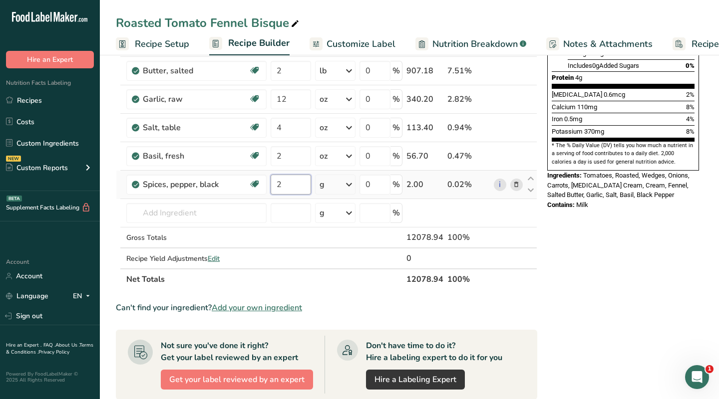
type input "2"
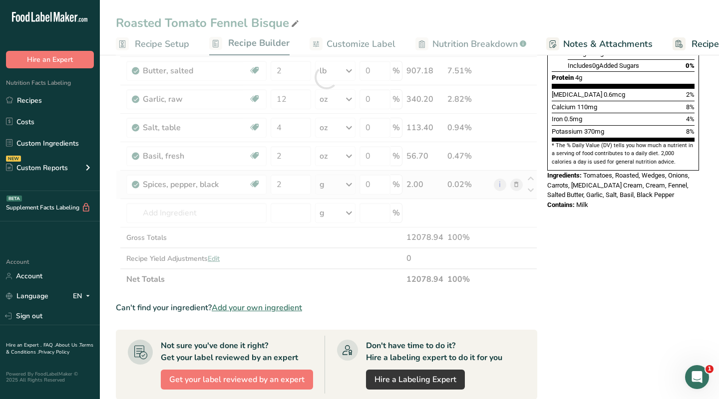
click at [339, 186] on div "Ingredient * Amount * Unit * Waste * .a-a{fill:#347362;}.b-a{fill:#fff;} Grams …" at bounding box center [326, 77] width 421 height 425
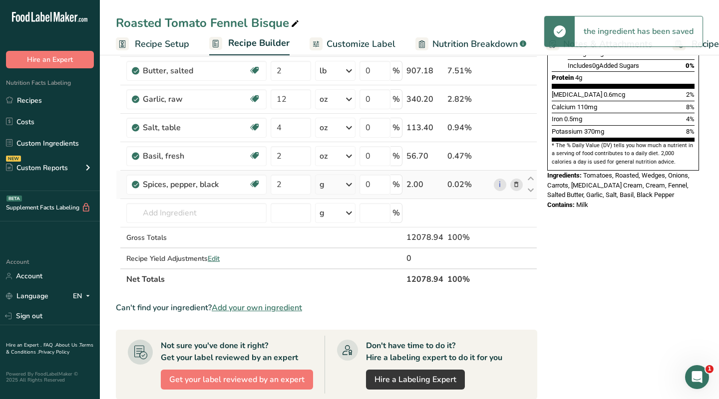
click at [348, 184] on icon at bounding box center [349, 185] width 12 height 18
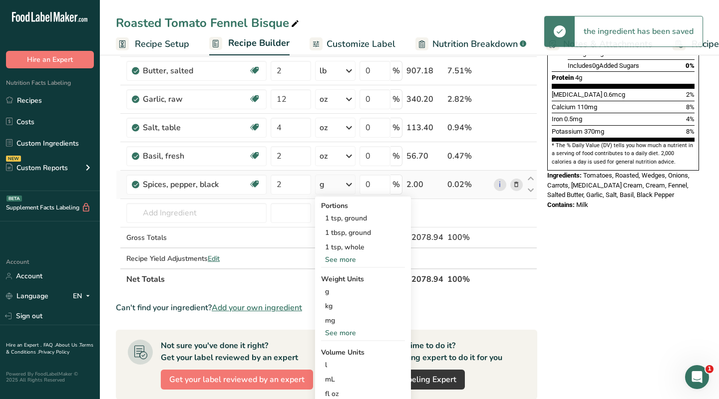
click at [337, 332] on div "See more" at bounding box center [363, 333] width 84 height 10
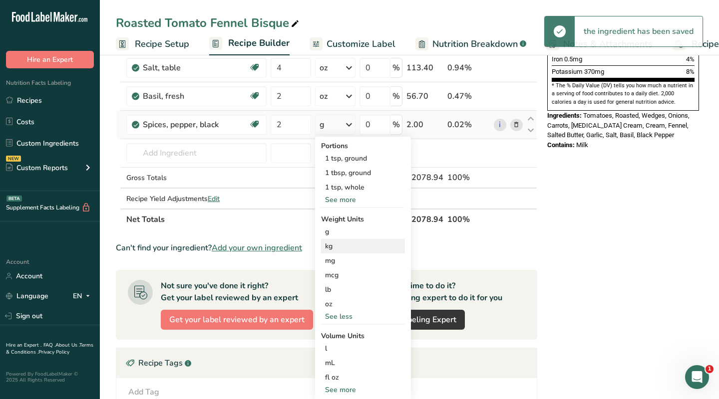
scroll to position [304, 0]
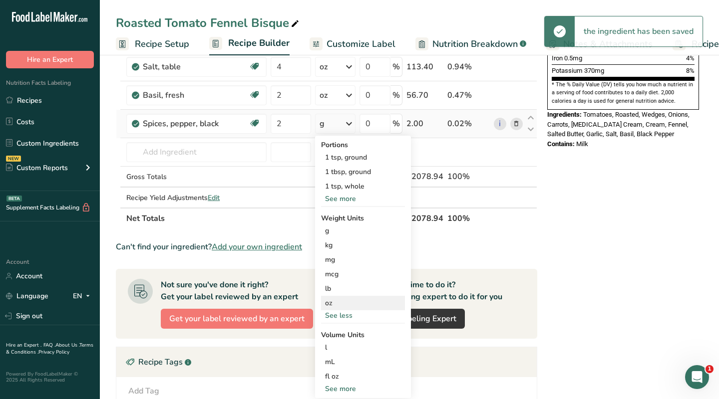
click at [342, 305] on div "oz" at bounding box center [363, 303] width 84 height 14
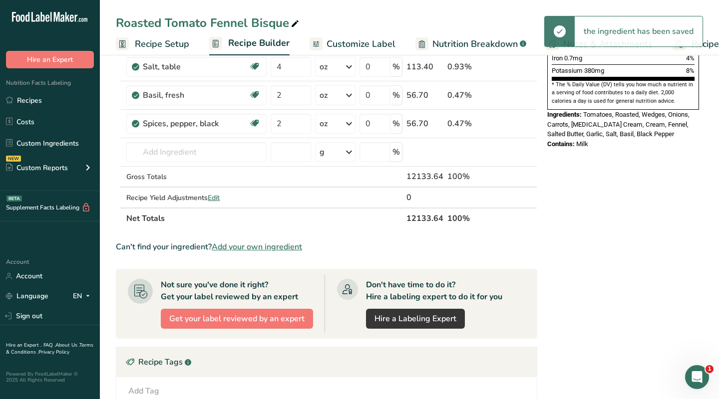
click at [584, 216] on div "Nutrition Facts 50 Servings Per Container Serving Size 245g Amount Per Serving …" at bounding box center [623, 178] width 160 height 829
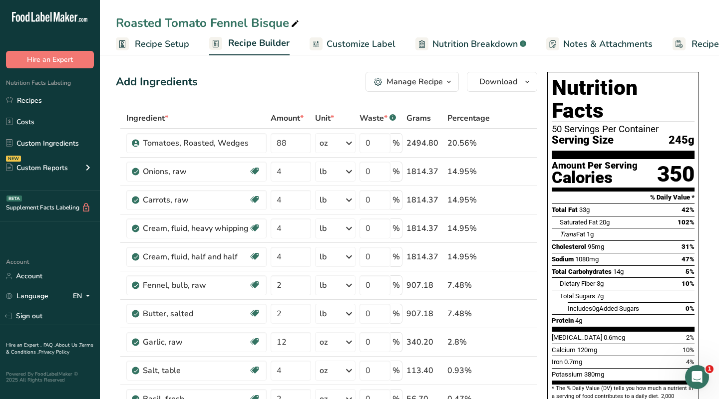
scroll to position [0, 0]
click at [338, 43] on span "Customize Label" at bounding box center [360, 43] width 69 height 13
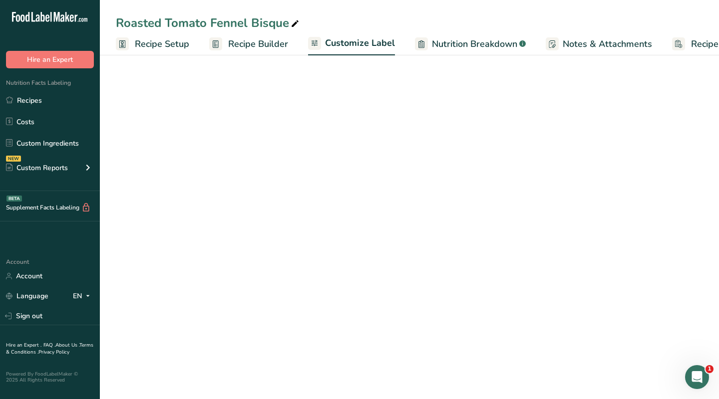
scroll to position [0, 49]
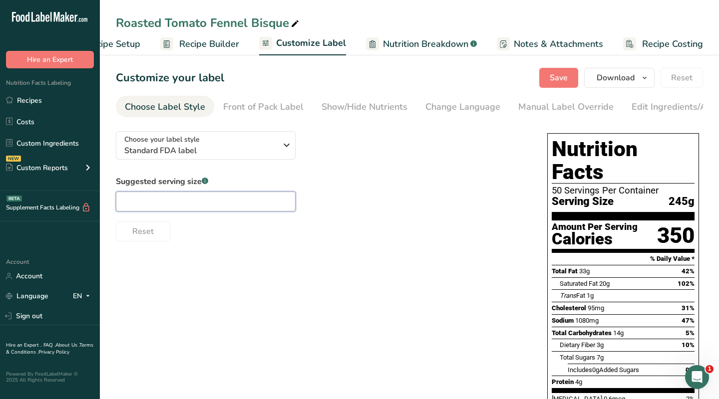
click at [186, 203] on input "text" at bounding box center [206, 202] width 180 height 20
type input "2"
type input "1 cup"
click at [554, 105] on div "Manual Label Override" at bounding box center [565, 106] width 95 height 13
type input "1 cup (245g)"
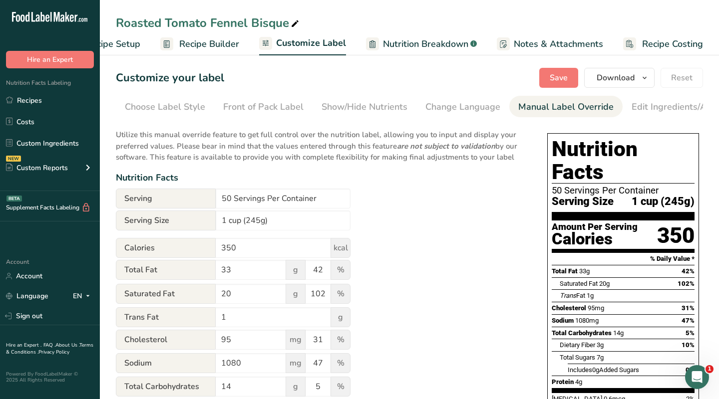
scroll to position [0, 138]
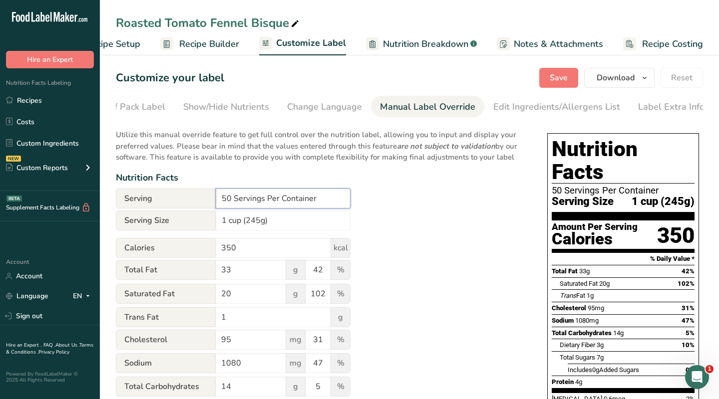
drag, startPoint x: 230, startPoint y: 197, endPoint x: 214, endPoint y: 197, distance: 16.0
click at [214, 197] on div "Serving 50 Servings Per Container" at bounding box center [233, 199] width 235 height 20
type input "2 Servings Per Container"
click at [424, 225] on div "Utilize this manual override feature to get full control over the nutrition lab…" at bounding box center [321, 367] width 411 height 489
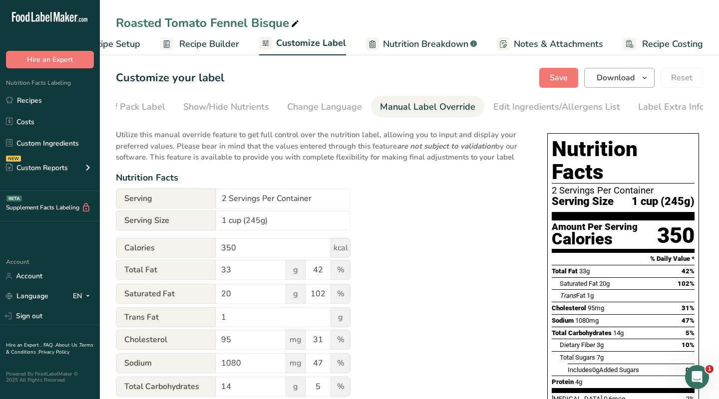
click at [630, 76] on icon "button" at bounding box center [644, 78] width 8 height 12
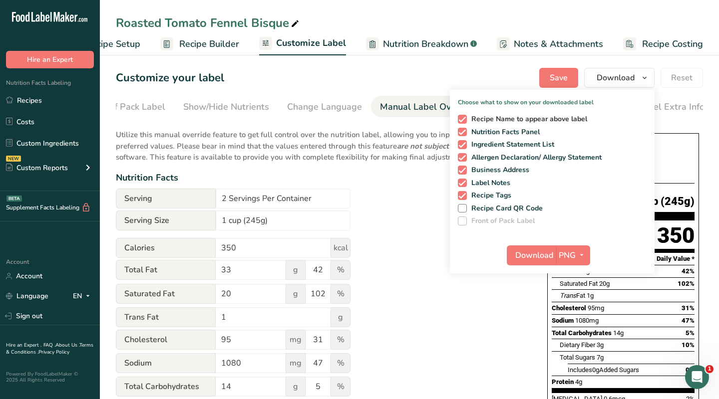
click at [462, 120] on span at bounding box center [462, 119] width 9 height 9
click at [462, 120] on input "Recipe Name to appear above label" at bounding box center [461, 119] width 6 height 6
checkbox input "false"
click at [462, 145] on span at bounding box center [462, 144] width 9 height 9
click at [462, 145] on input "Ingredient Statement List" at bounding box center [461, 144] width 6 height 6
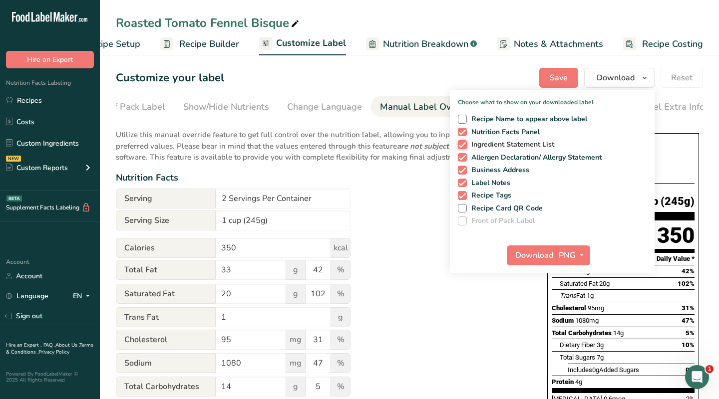
checkbox input "false"
click at [462, 155] on span at bounding box center [462, 157] width 9 height 9
click at [462, 155] on input "Allergen Declaration/ Allergy Statement" at bounding box center [461, 157] width 6 height 6
checkbox input "false"
click at [462, 168] on span at bounding box center [462, 170] width 9 height 9
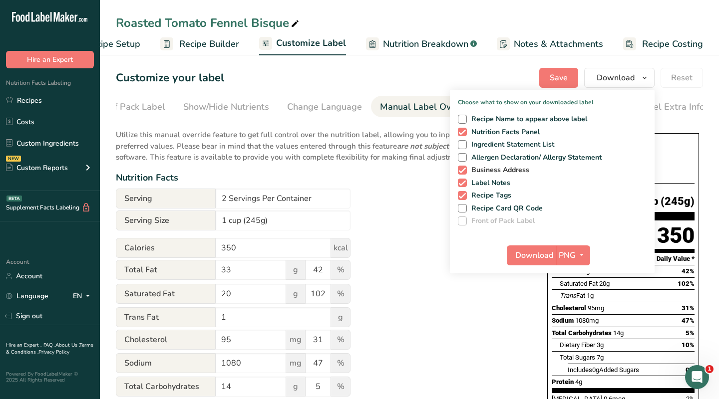
click at [462, 168] on input "Business Address" at bounding box center [461, 170] width 6 height 6
checkbox input "false"
click at [462, 181] on span at bounding box center [462, 183] width 9 height 9
click at [462, 181] on input "Label Notes" at bounding box center [461, 183] width 6 height 6
checkbox input "false"
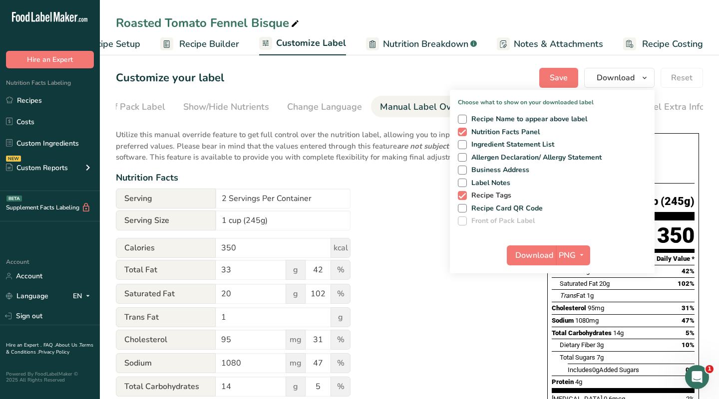
click at [462, 192] on span at bounding box center [462, 195] width 9 height 9
click at [462, 192] on input "Recipe Tags" at bounding box center [461, 195] width 6 height 6
checkbox input "false"
click at [539, 256] on span "Download" at bounding box center [534, 256] width 38 height 12
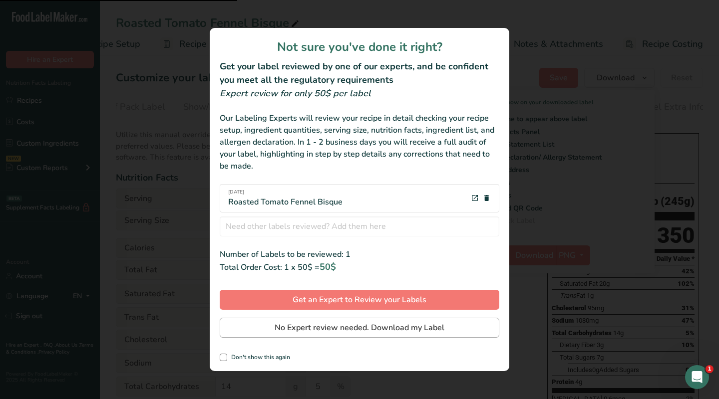
click at [369, 333] on span "No Expert review needed. Download my Label" at bounding box center [359, 328] width 170 height 12
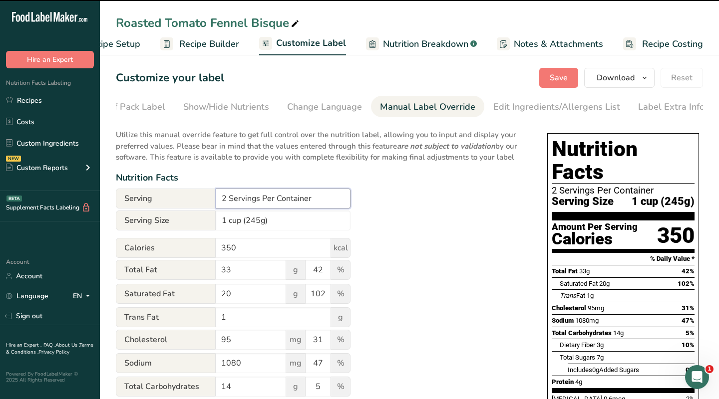
click at [225, 199] on input "2 Servings Per Container" at bounding box center [283, 199] width 135 height 20
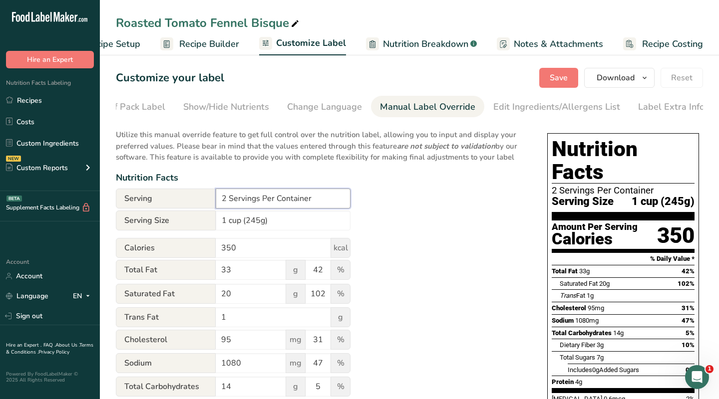
click at [228, 199] on input "2 Servings Per Container" at bounding box center [283, 199] width 135 height 20
click at [226, 201] on input "2 Servings Per Container" at bounding box center [283, 199] width 135 height 20
click at [158, 106] on div "Front of Pack Label" at bounding box center [125, 106] width 80 height 13
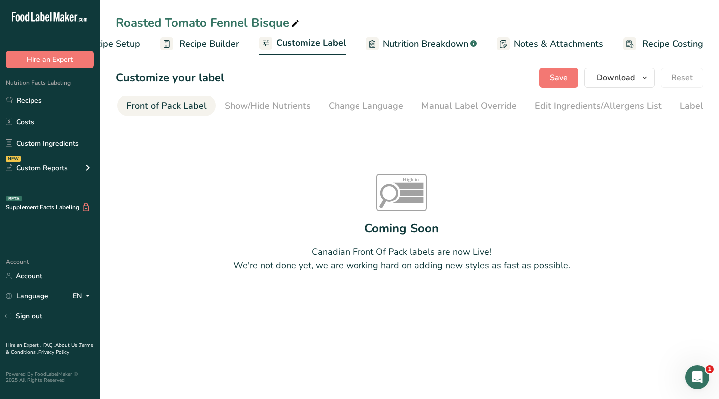
scroll to position [0, 97]
click at [157, 105] on div "Front of Pack Label" at bounding box center [166, 106] width 80 height 13
click at [303, 43] on span "Customize Label" at bounding box center [311, 42] width 70 height 13
click at [456, 105] on div "Manual Label Override" at bounding box center [468, 106] width 95 height 13
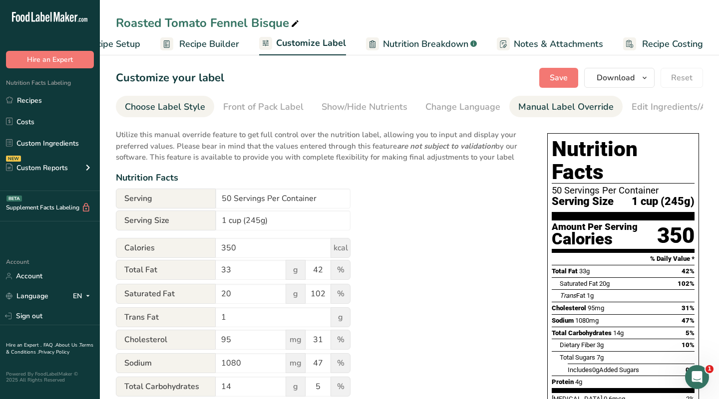
click at [167, 107] on div "Choose Label Style" at bounding box center [165, 106] width 80 height 13
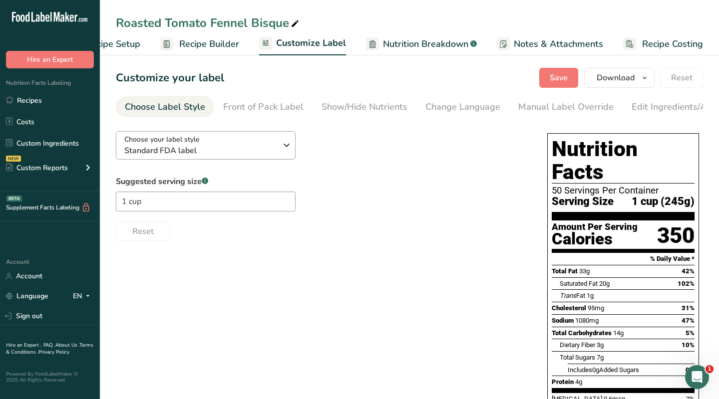
click at [213, 152] on span "Standard FDA label" at bounding box center [200, 151] width 152 height 12
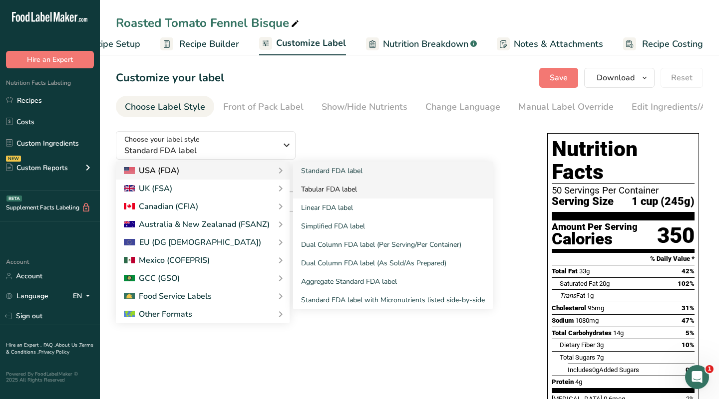
click at [326, 191] on link "Tabular FDA label" at bounding box center [393, 189] width 200 height 18
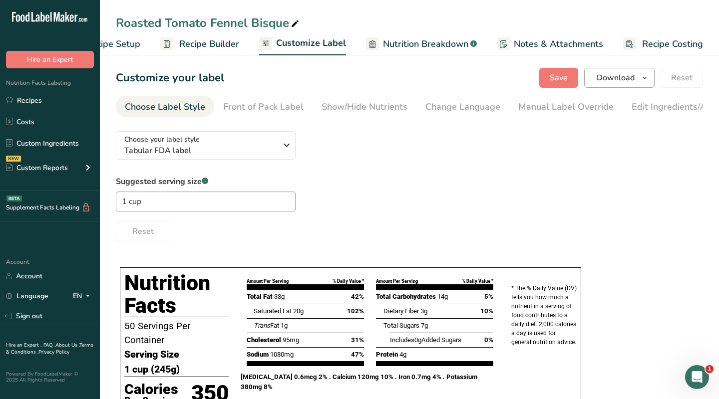
click at [606, 76] on span "Download" at bounding box center [615, 78] width 38 height 12
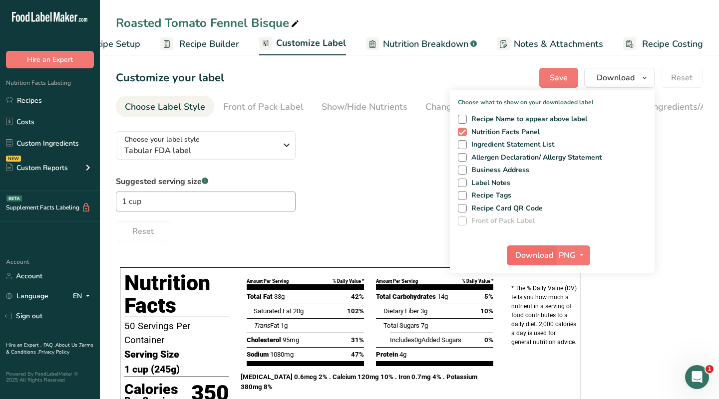
click at [536, 255] on span "Download" at bounding box center [534, 256] width 38 height 12
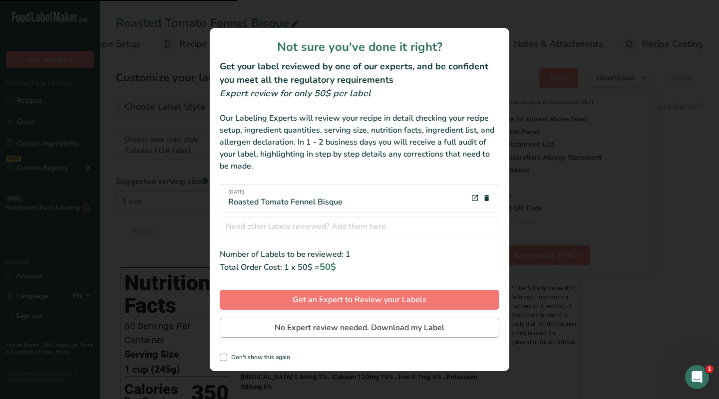
click at [314, 325] on span "No Expert review needed. Download my Label" at bounding box center [359, 328] width 170 height 12
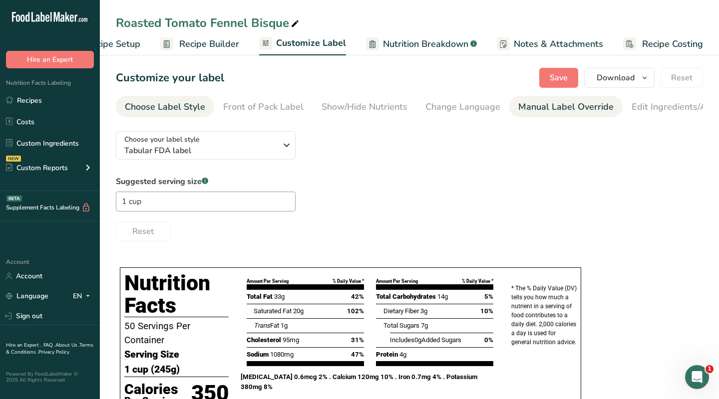
drag, startPoint x: 527, startPoint y: 111, endPoint x: 546, endPoint y: 108, distance: 18.7
click at [546, 108] on div "Manual Label Override" at bounding box center [565, 106] width 95 height 13
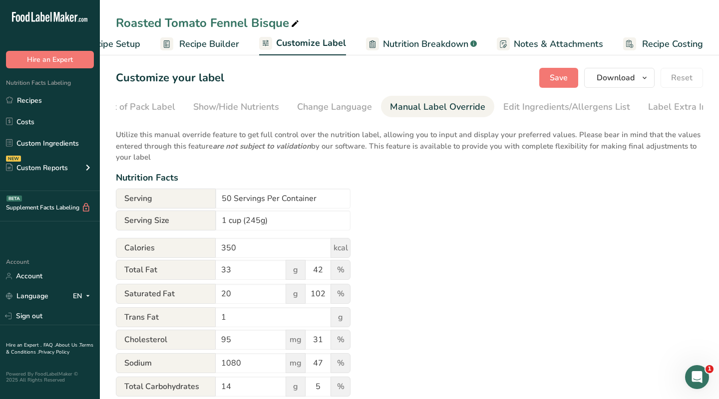
scroll to position [0, 138]
click at [231, 202] on input "50 Servings Per Container" at bounding box center [283, 199] width 135 height 20
click at [448, 211] on div "Utilize this manual override feature to get full control over the nutrition lab…" at bounding box center [409, 367] width 587 height 489
click at [611, 78] on span "Download" at bounding box center [615, 78] width 38 height 12
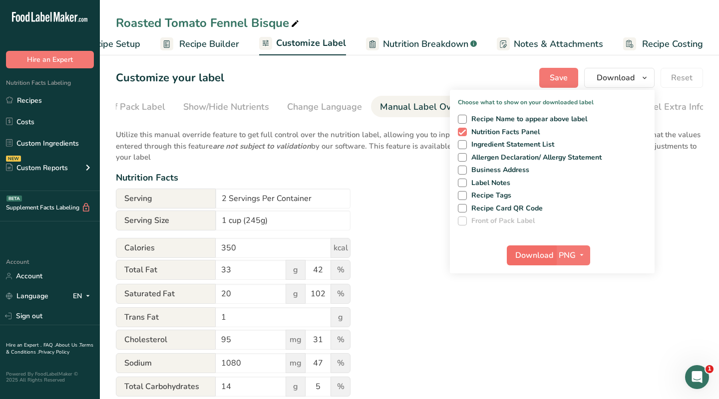
click at [534, 259] on span "Download" at bounding box center [534, 256] width 38 height 12
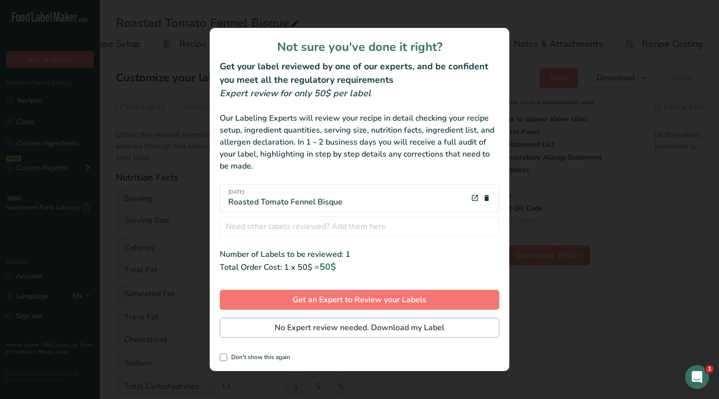
click at [347, 332] on span "No Expert review needed. Download my Label" at bounding box center [359, 328] width 170 height 12
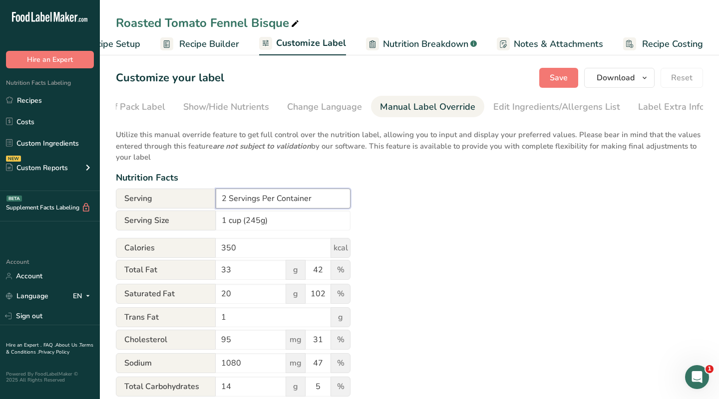
click at [226, 201] on input "2 Servings Per Container" at bounding box center [283, 199] width 135 height 20
click at [449, 222] on div "Utilize this manual override feature to get full control over the nutrition lab…" at bounding box center [409, 367] width 587 height 489
click at [604, 79] on span "Download" at bounding box center [615, 78] width 38 height 12
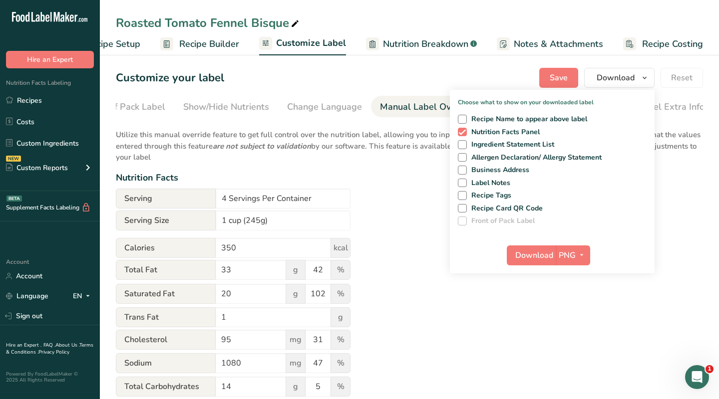
click at [399, 207] on div "Utilize this manual override feature to get full control over the nutrition lab…" at bounding box center [409, 367] width 587 height 489
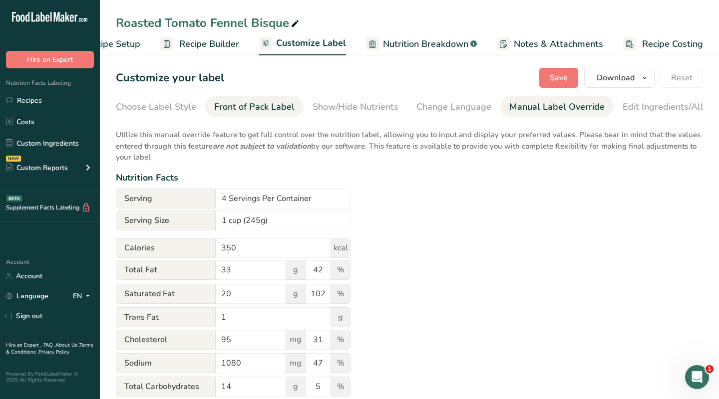
scroll to position [0, 7]
click at [143, 110] on div "Choose Label Style" at bounding box center [157, 106] width 80 height 13
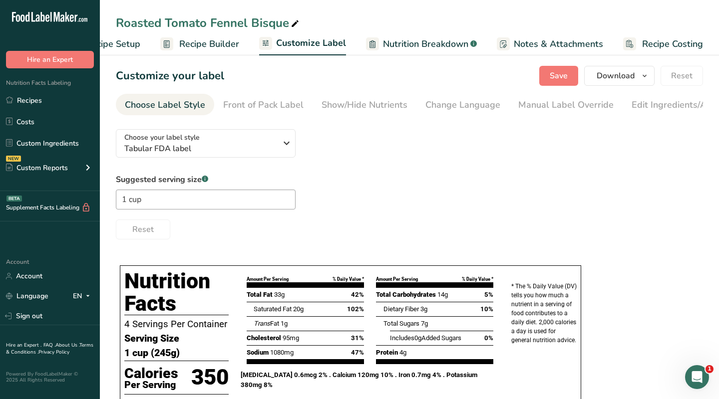
scroll to position [0, 0]
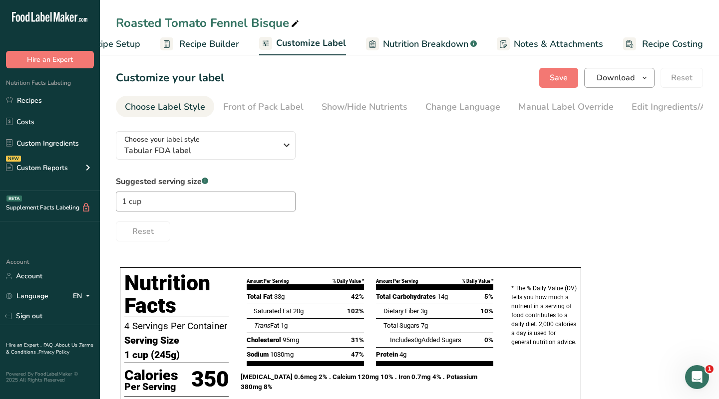
click at [611, 76] on span "Download" at bounding box center [615, 78] width 38 height 12
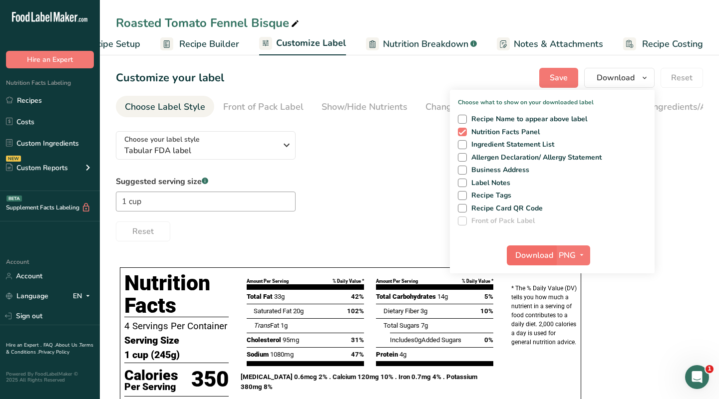
click at [536, 257] on span "Download" at bounding box center [534, 256] width 38 height 12
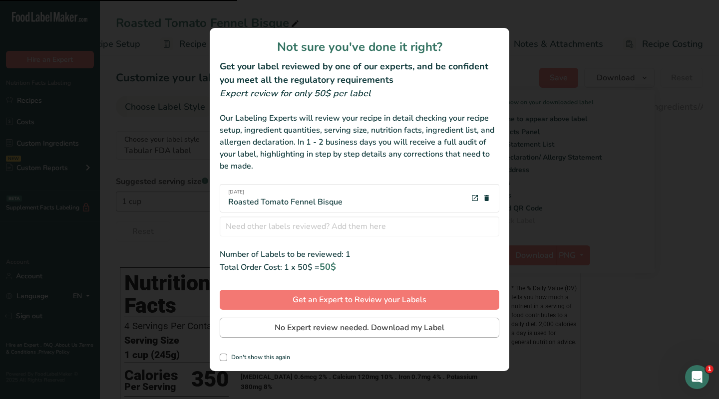
click at [382, 330] on span "No Expert review needed. Download my Label" at bounding box center [359, 328] width 170 height 12
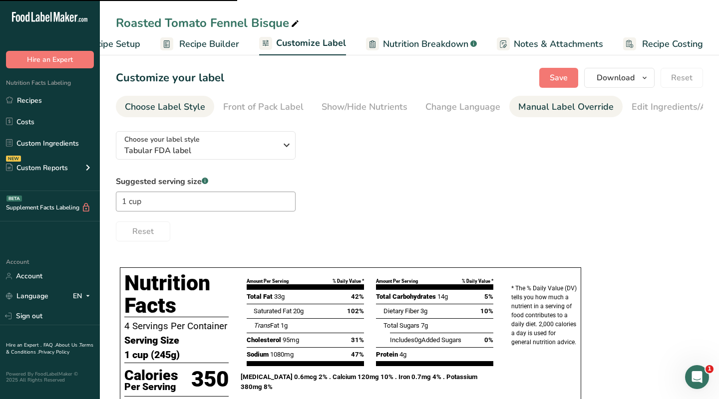
click at [526, 105] on div "Manual Label Override" at bounding box center [565, 106] width 95 height 13
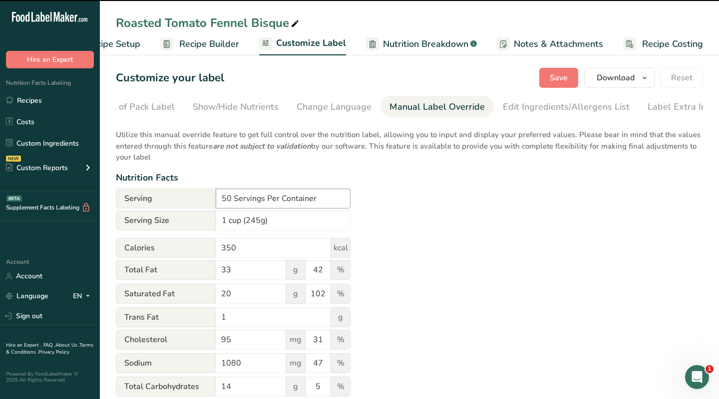
scroll to position [0, 138]
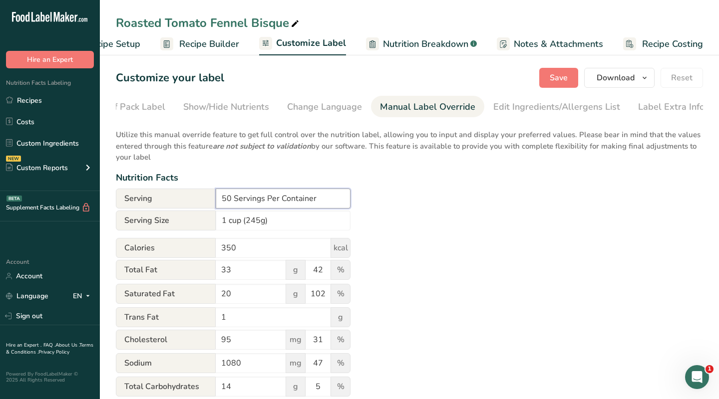
drag, startPoint x: 232, startPoint y: 200, endPoint x: 201, endPoint y: 200, distance: 31.4
click at [201, 200] on div "Serving 50 Servings Per Container" at bounding box center [233, 199] width 235 height 20
type input "4 Servings Per Container"
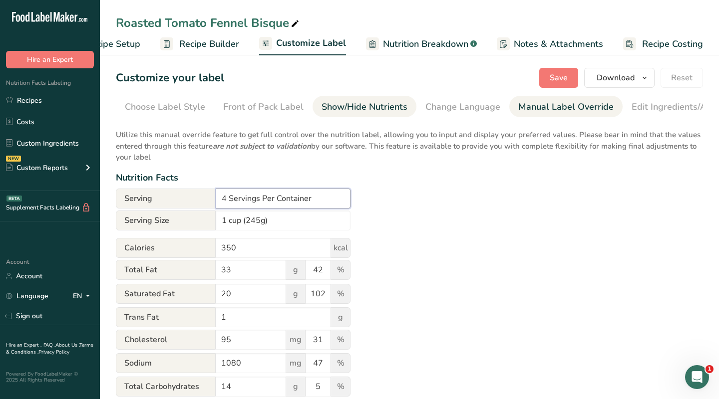
scroll to position [0, 0]
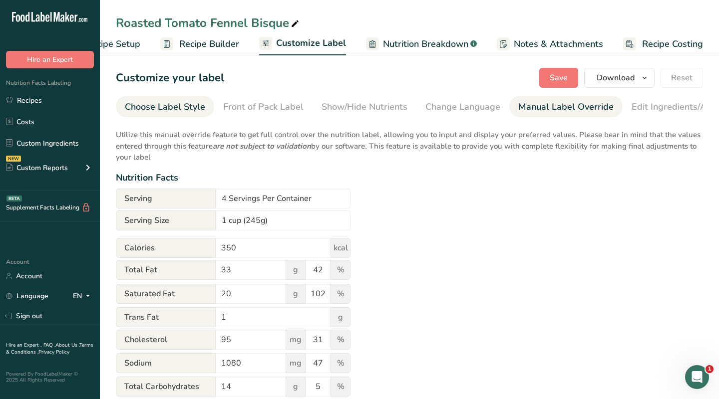
click at [178, 107] on div "Choose Label Style" at bounding box center [165, 106] width 80 height 13
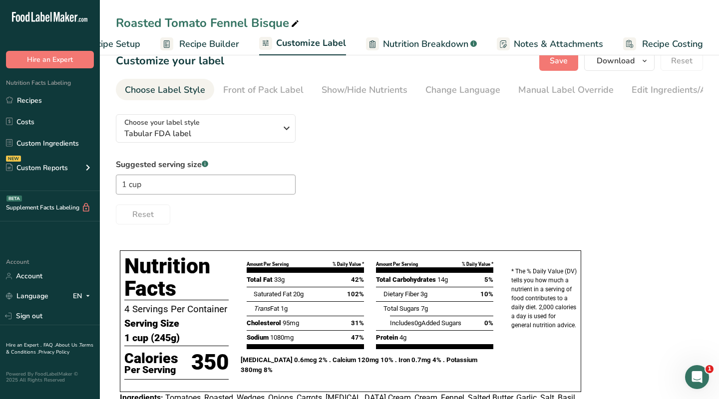
scroll to position [22, 0]
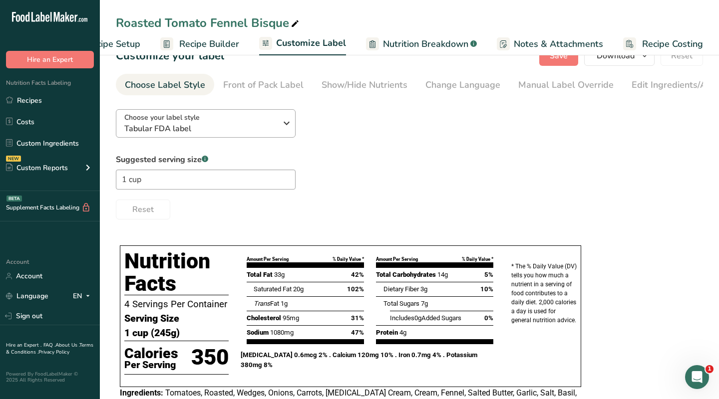
click at [230, 132] on span "Tabular FDA label" at bounding box center [200, 129] width 152 height 12
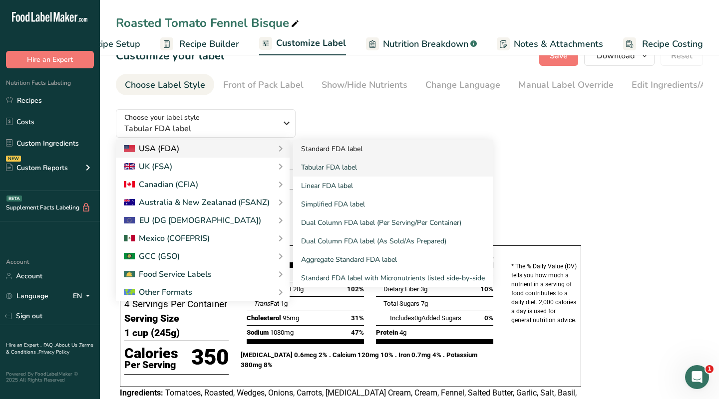
click at [344, 153] on link "Standard FDA label" at bounding box center [393, 149] width 200 height 18
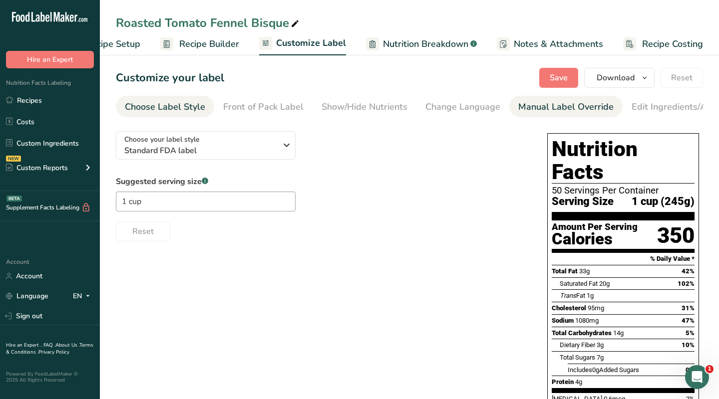
scroll to position [0, 0]
click at [555, 81] on span "Save" at bounding box center [558, 78] width 18 height 12
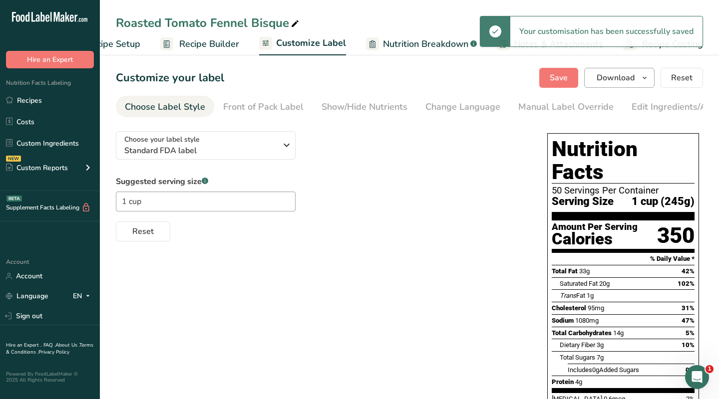
click at [630, 78] on icon "button" at bounding box center [644, 78] width 8 height 12
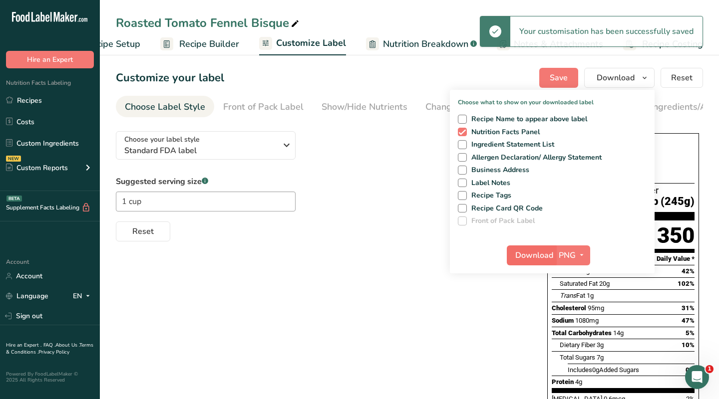
click at [529, 253] on span "Download" at bounding box center [534, 256] width 38 height 12
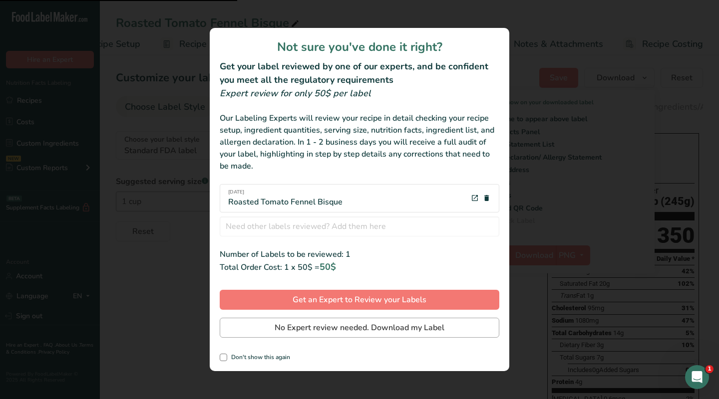
click at [334, 331] on span "No Expert review needed. Download my Label" at bounding box center [359, 328] width 170 height 12
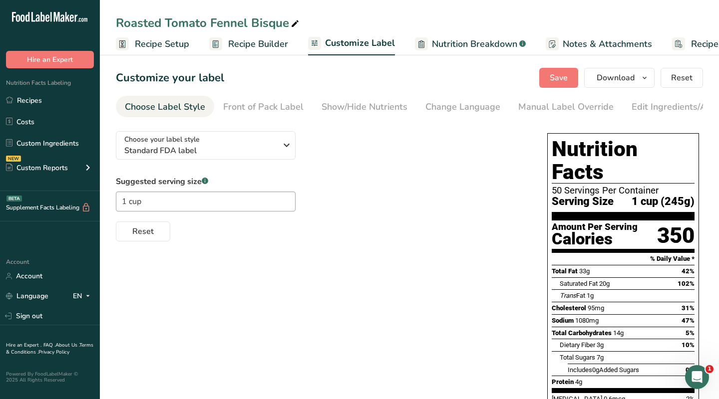
scroll to position [0, 49]
